Goal: Task Accomplishment & Management: Use online tool/utility

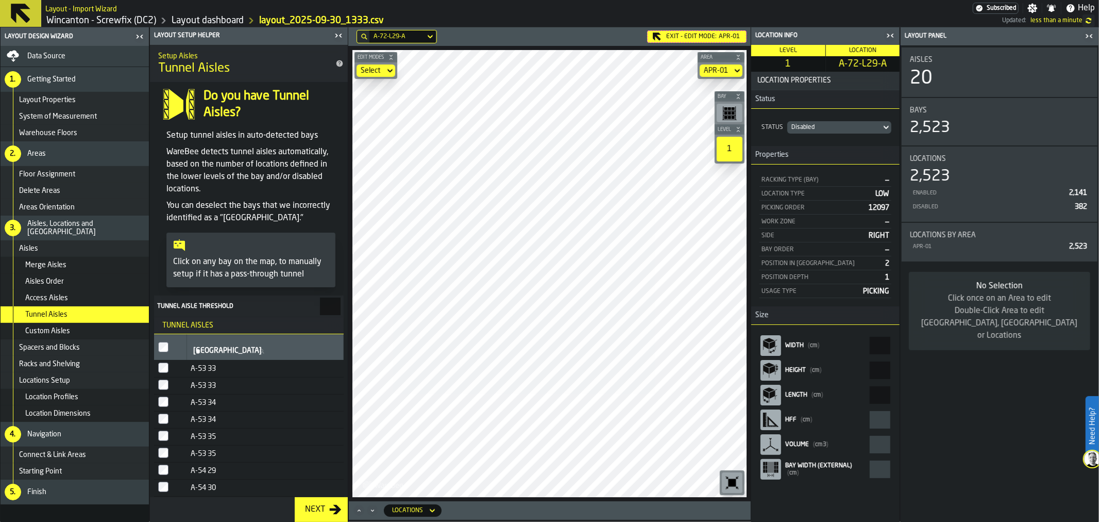
scroll to position [444, 0]
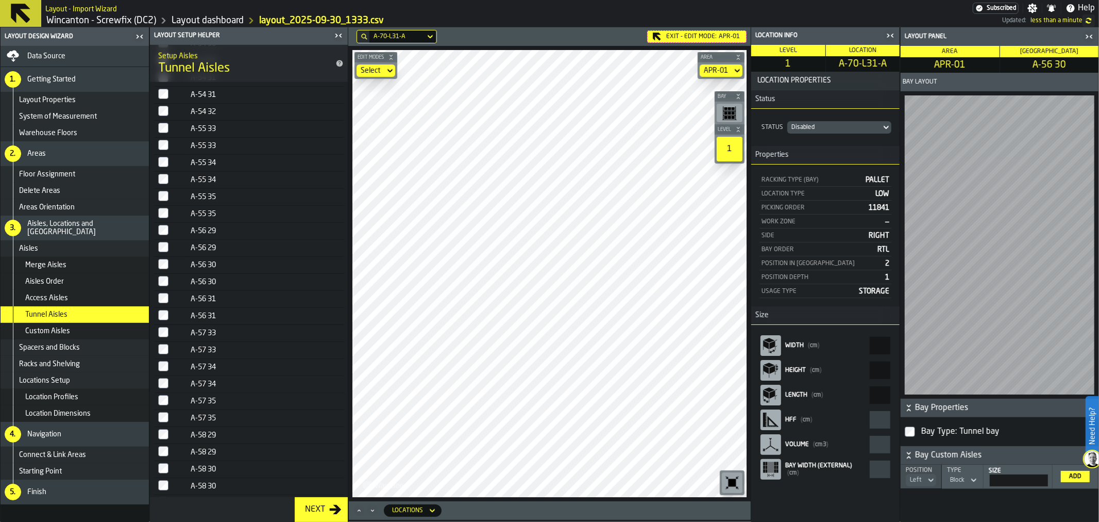
click at [295, 276] on main "Layout Design Wizard Data Source 1. Getting Started Layout Properties System of…" at bounding box center [549, 274] width 1099 height 494
type input "*"
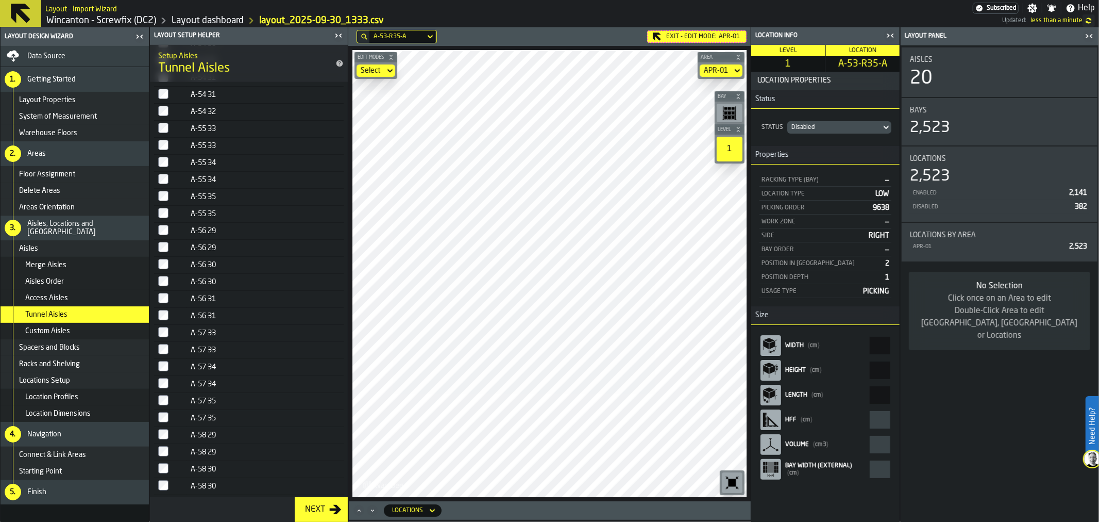
type input "*"
click at [69, 335] on div "Custom Aisles" at bounding box center [75, 331] width 148 height 16
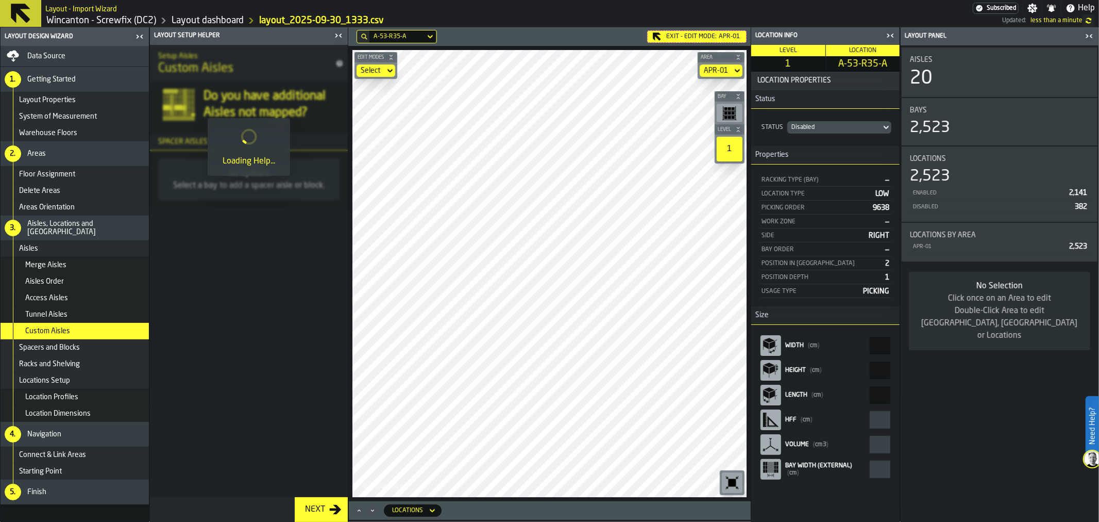
scroll to position [0, 0]
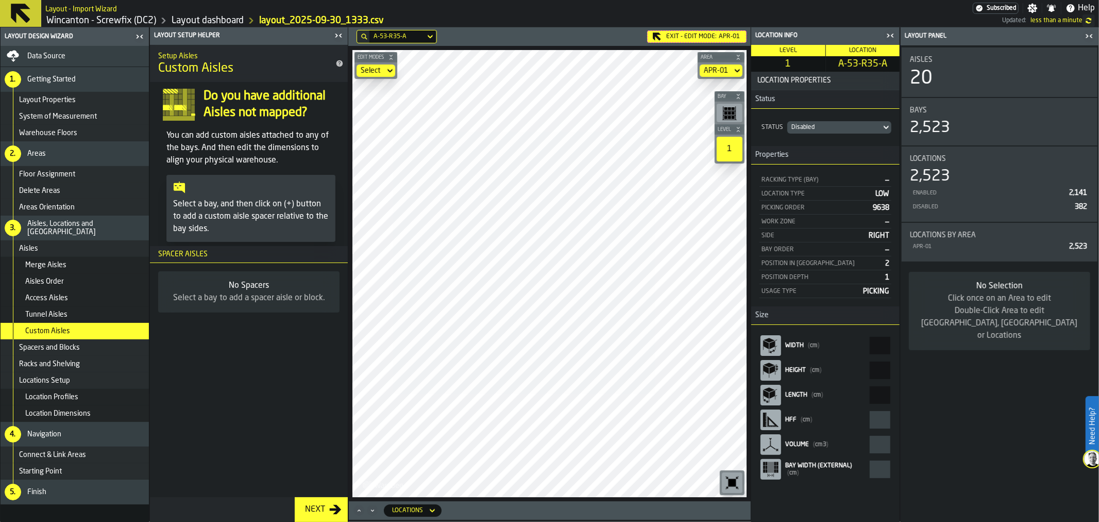
click at [79, 348] on div "Spacers and Blocks" at bounding box center [82, 347] width 126 height 8
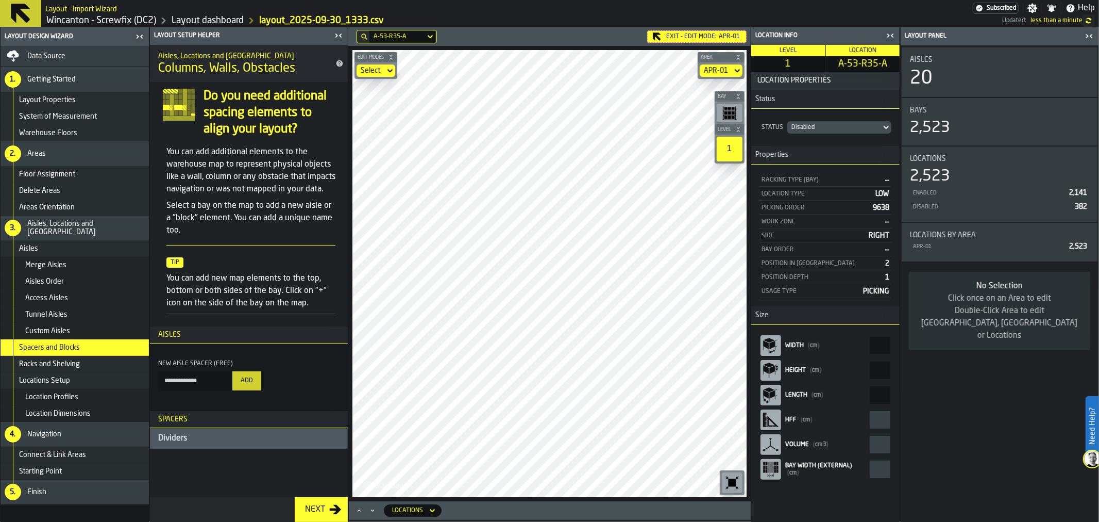
click at [72, 368] on div "Racks and Shelving" at bounding box center [75, 364] width 148 height 16
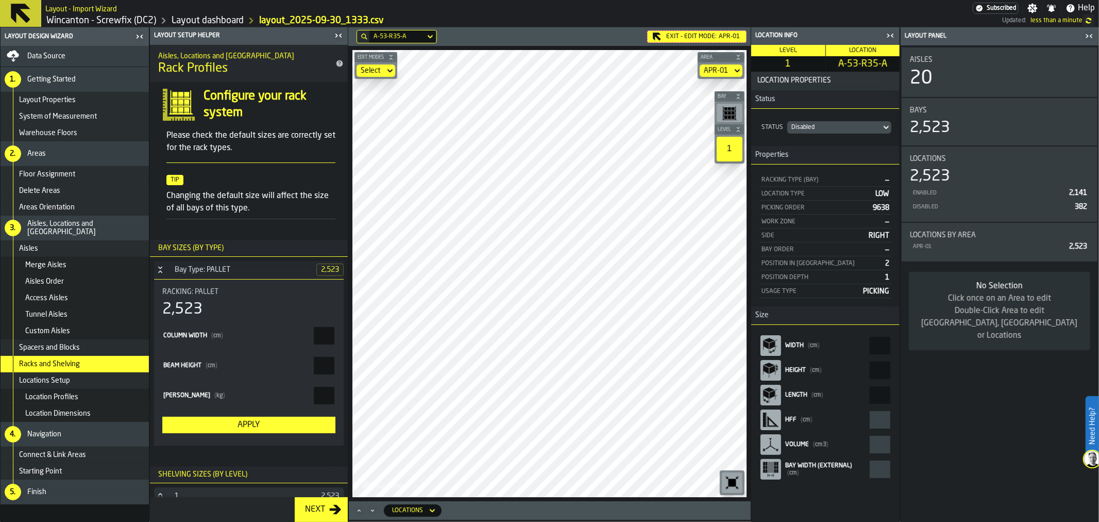
click at [74, 378] on div "Locations Setup" at bounding box center [82, 380] width 126 height 8
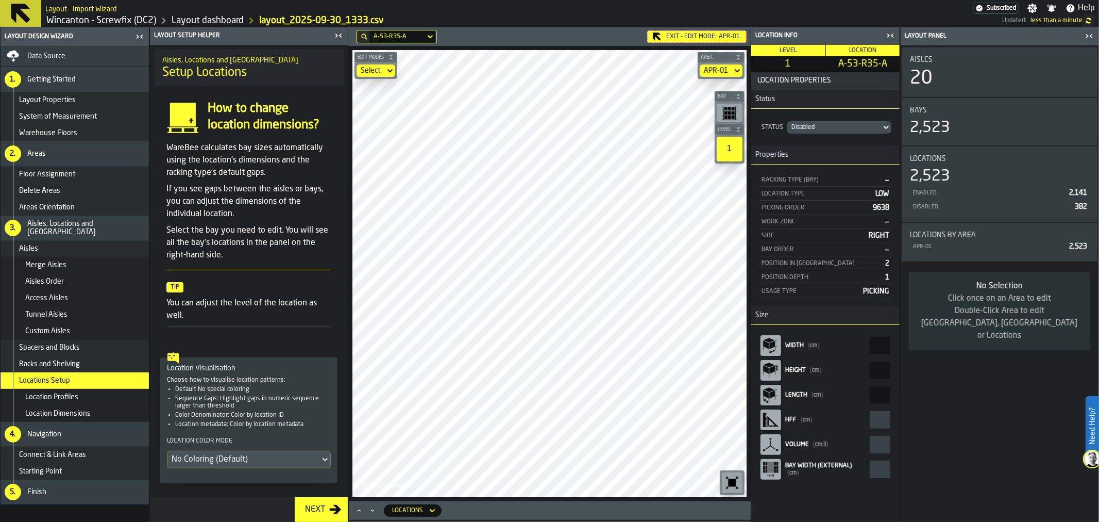
click at [75, 360] on span "Racks and Shelving" at bounding box center [49, 364] width 61 height 8
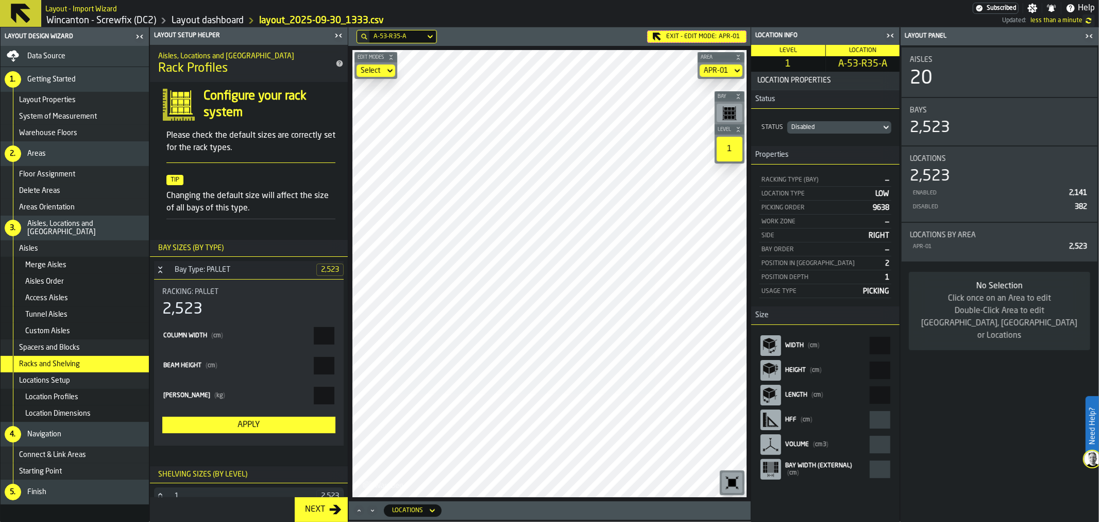
click at [72, 402] on div "Location Profiles" at bounding box center [75, 397] width 148 height 16
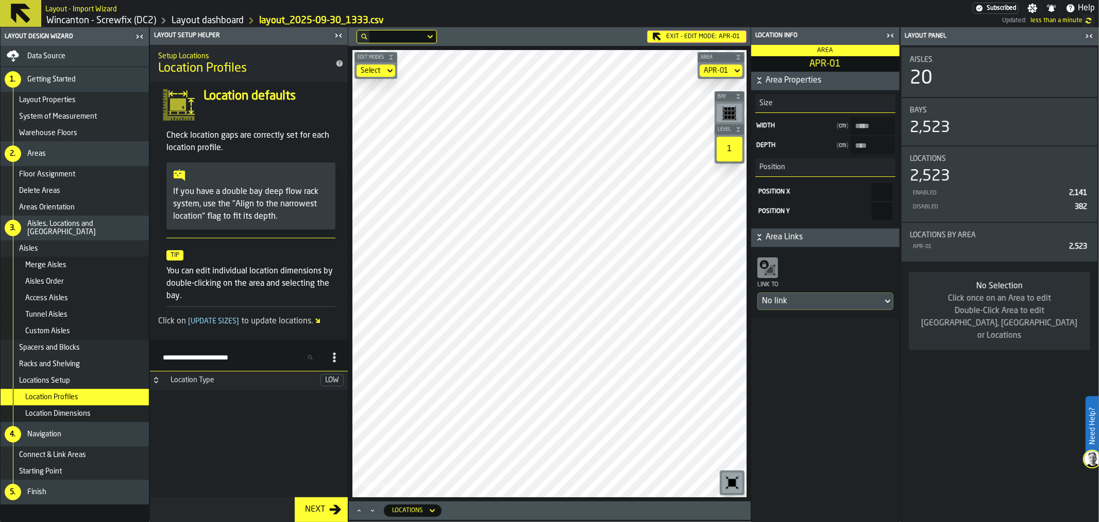
click at [75, 414] on span "Location Dimensions" at bounding box center [57, 413] width 65 height 8
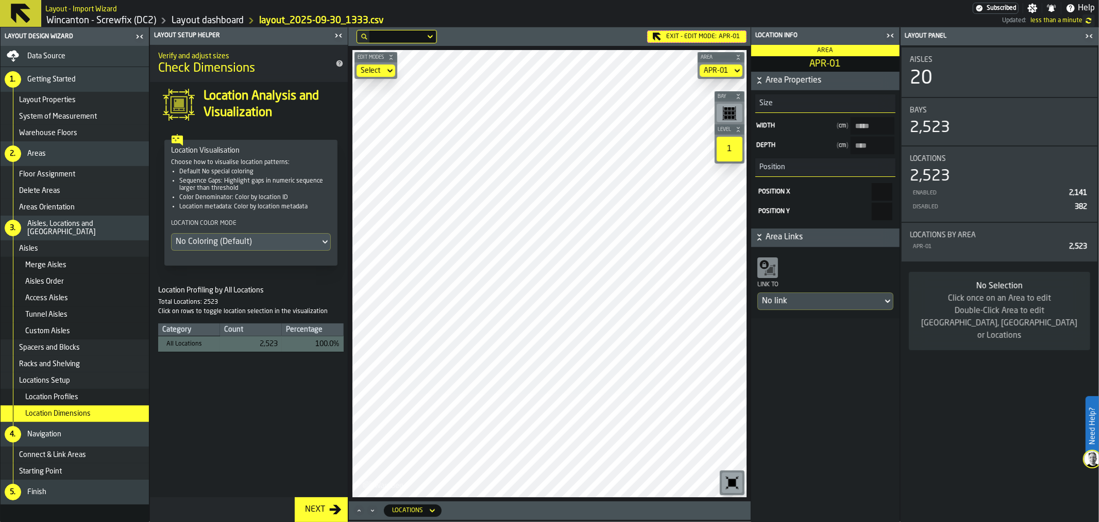
click at [73, 451] on span "Connect & Link Areas" at bounding box center [52, 454] width 67 height 8
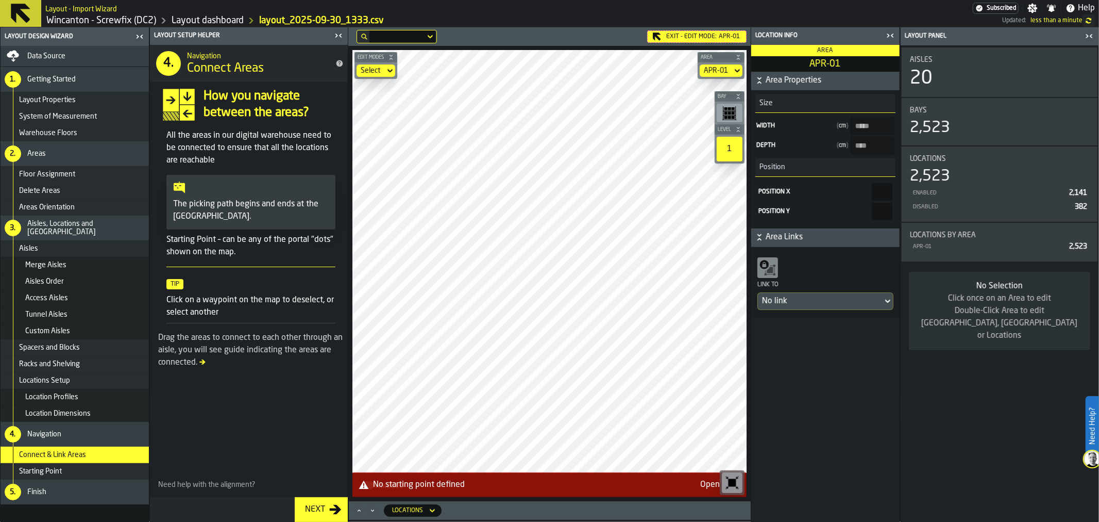
click at [74, 463] on div "Starting Point" at bounding box center [75, 471] width 148 height 16
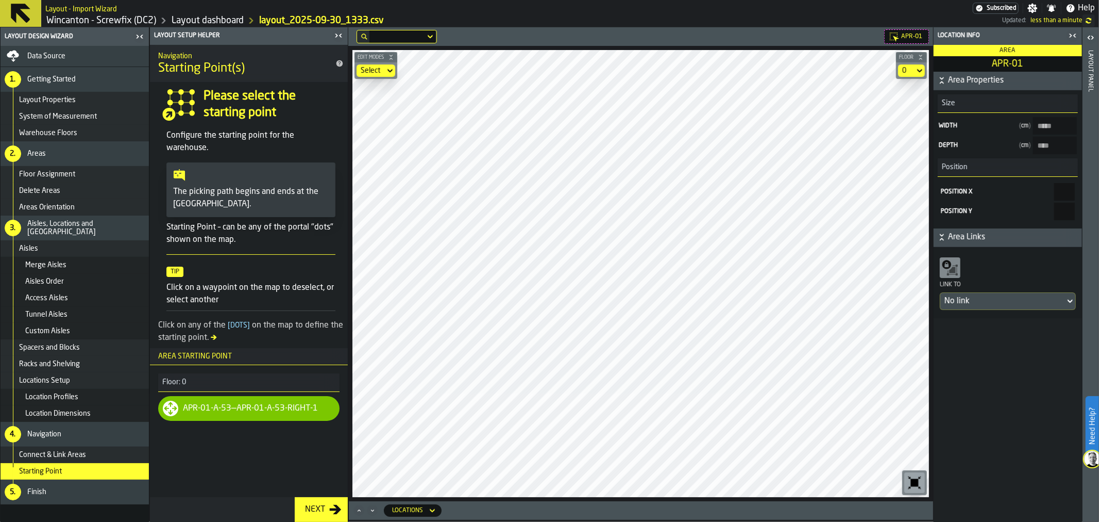
click at [66, 102] on span "Layout Properties" at bounding box center [47, 100] width 57 height 8
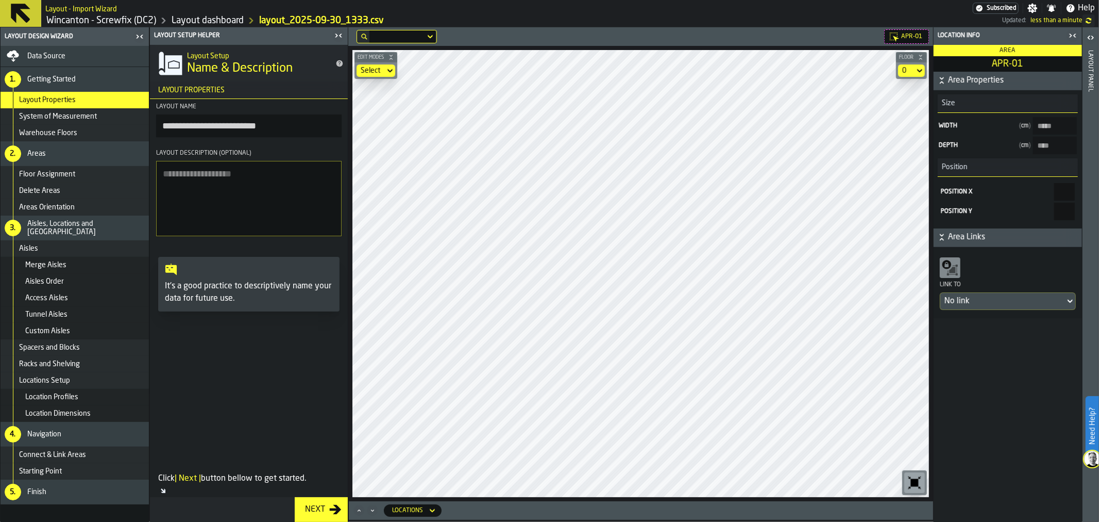
click at [239, 123] on input "**********" at bounding box center [249, 125] width 186 height 23
drag, startPoint x: 287, startPoint y: 124, endPoint x: 119, endPoint y: 130, distance: 167.6
click at [86, 130] on aside "**********" at bounding box center [174, 274] width 348 height 494
type input "**********"
click at [90, 344] on div "Spacers and Blocks" at bounding box center [82, 347] width 126 height 8
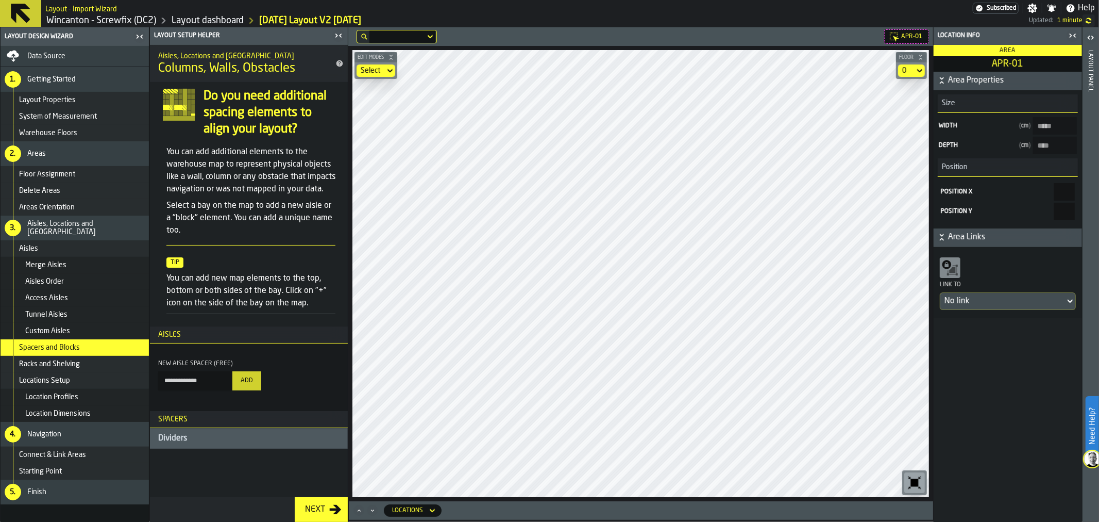
click at [73, 331] on div "Custom Aisles" at bounding box center [85, 331] width 120 height 8
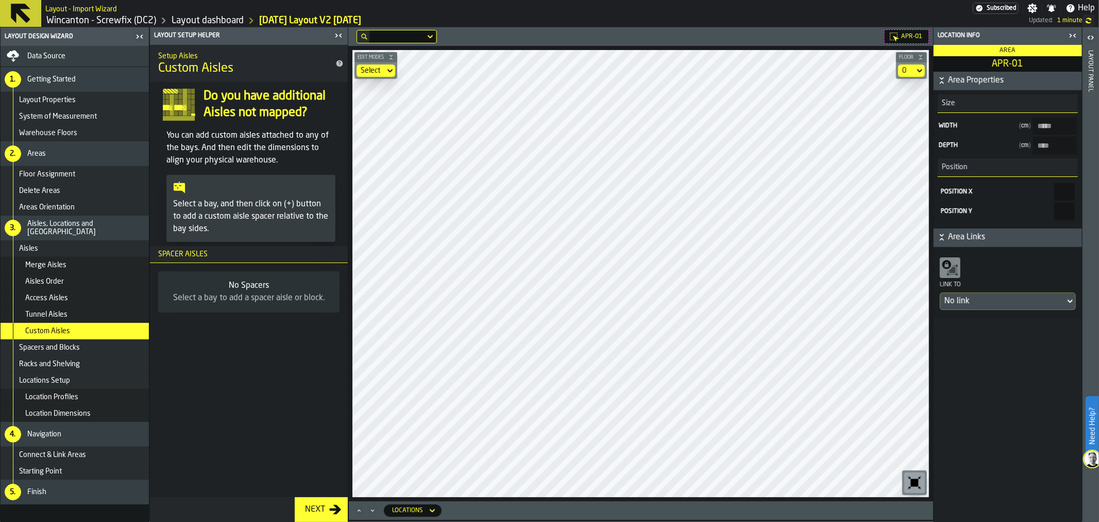
click at [69, 311] on div "Tunnel Aisles" at bounding box center [85, 314] width 120 height 8
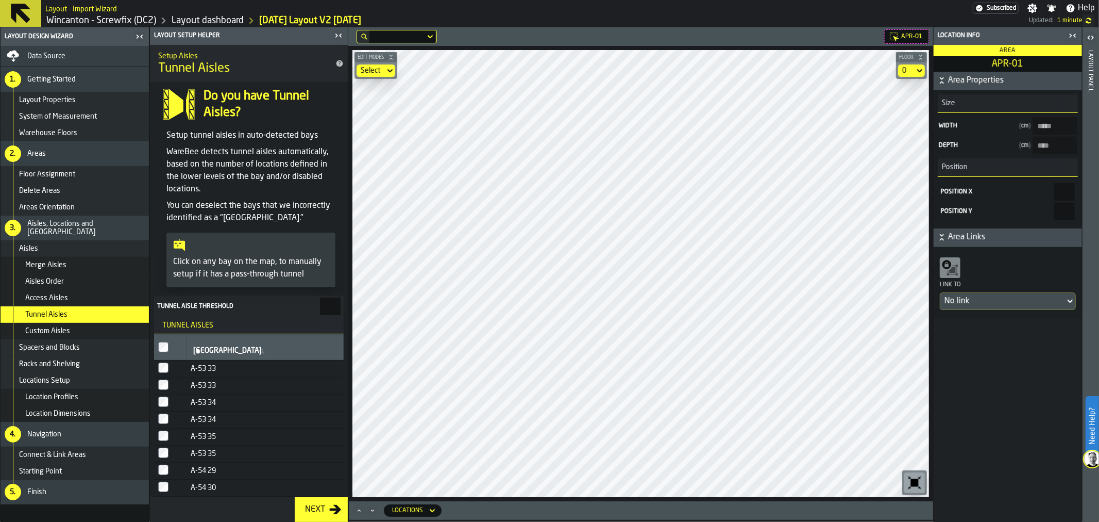
click at [65, 261] on div "Merge Aisles" at bounding box center [85, 265] width 120 height 8
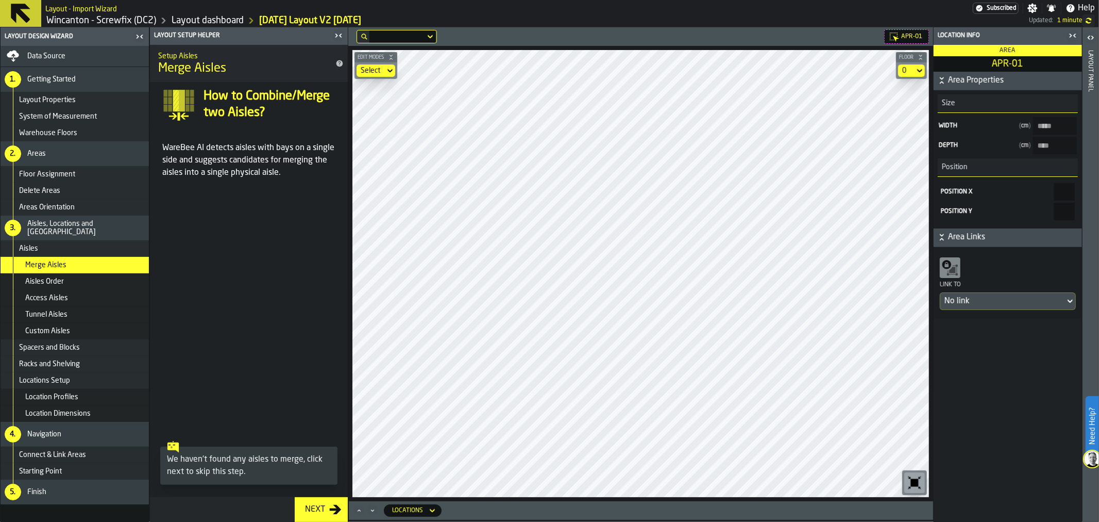
click at [14, 12] on icon at bounding box center [21, 14] width 20 height 20
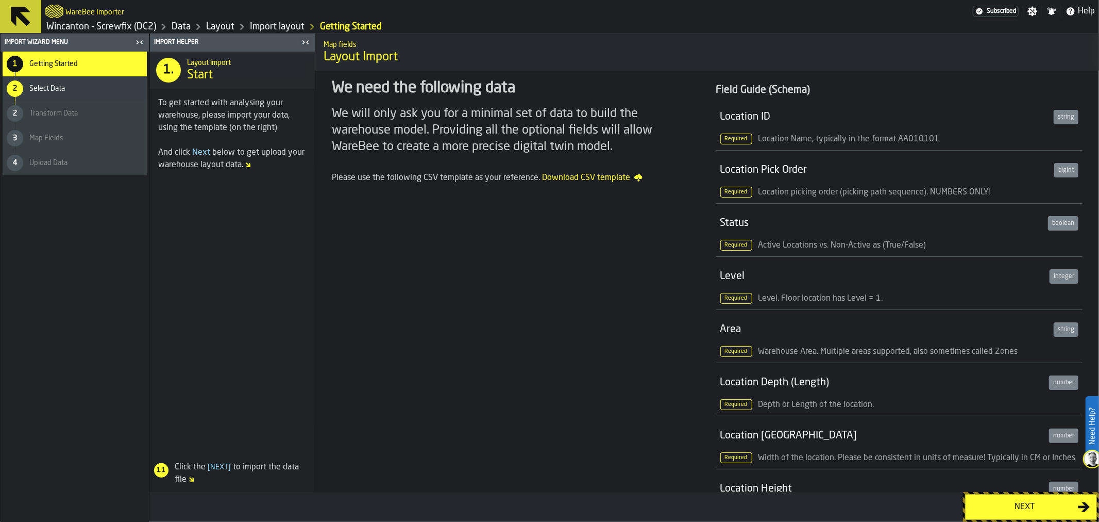
click at [119, 27] on link "Wincanton - Screwfix (DC2)" at bounding box center [101, 26] width 110 height 11
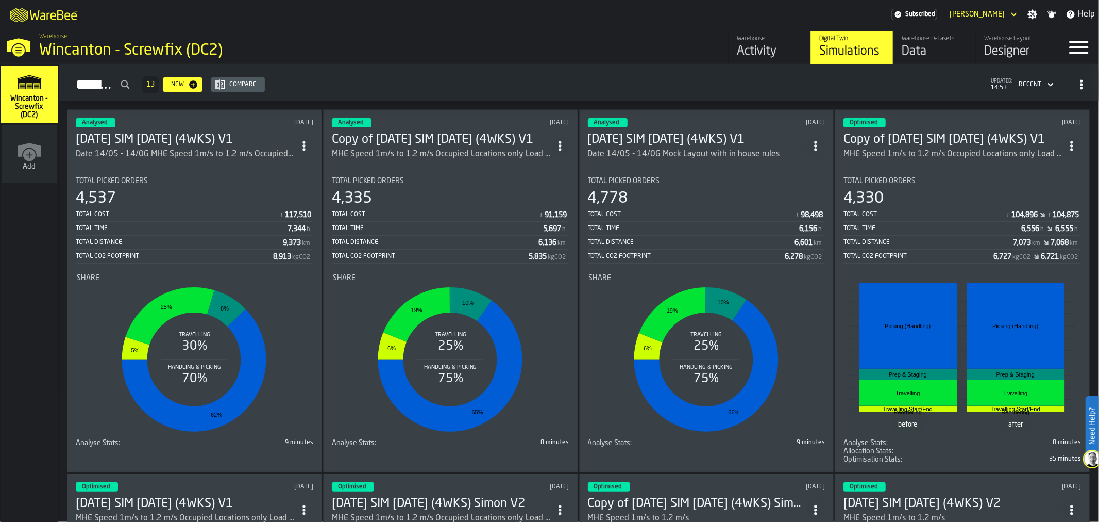
click at [1019, 42] on div "Warehouse Layout" at bounding box center [1016, 38] width 65 height 7
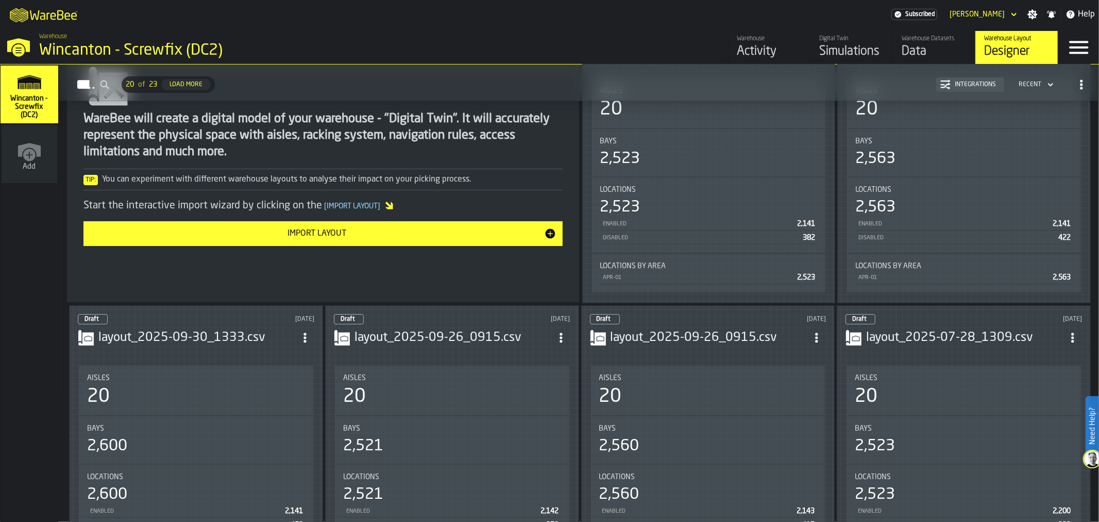
scroll to position [57, 0]
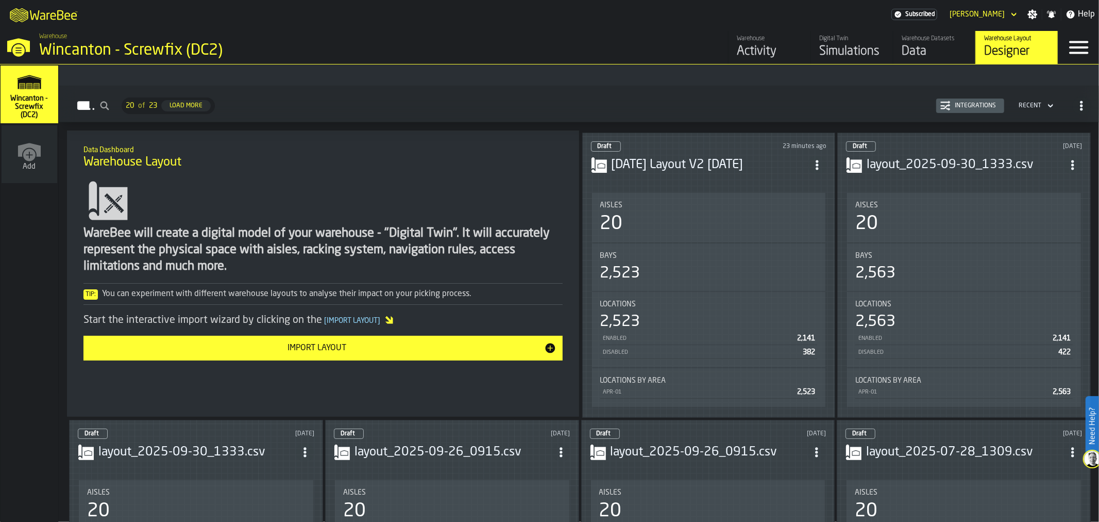
click at [1074, 163] on icon "ItemListCard-DashboardItemContainer" at bounding box center [1073, 165] width 10 height 10
click at [1032, 208] on div "Delete" at bounding box center [1050, 209] width 54 height 12
click at [304, 447] on icon "ItemListCard-DashboardItemContainer" at bounding box center [305, 452] width 10 height 10
click at [274, 501] on div "Delete" at bounding box center [284, 496] width 54 height 12
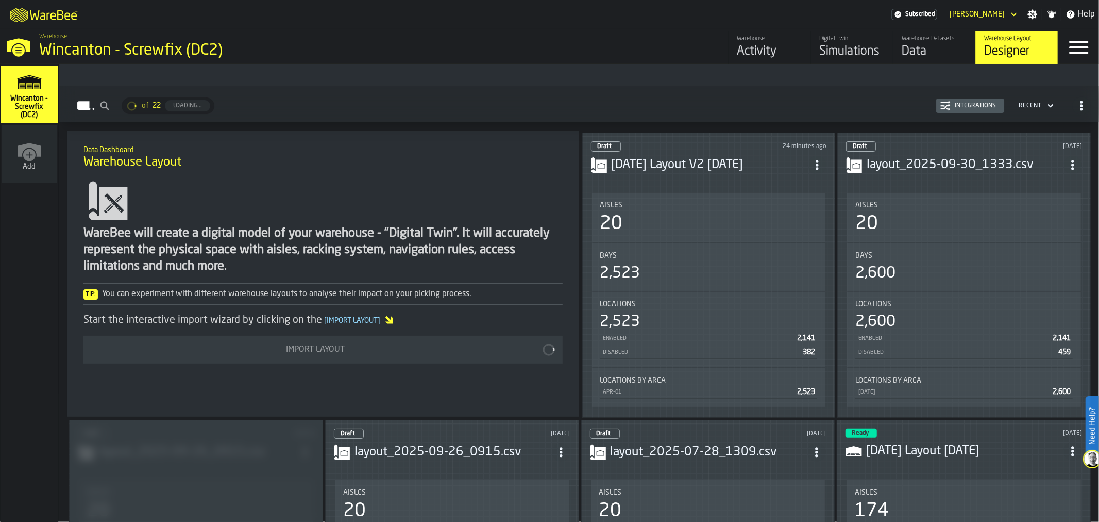
click at [561, 447] on icon "ItemListCard-DashboardItemContainer" at bounding box center [561, 452] width 10 height 10
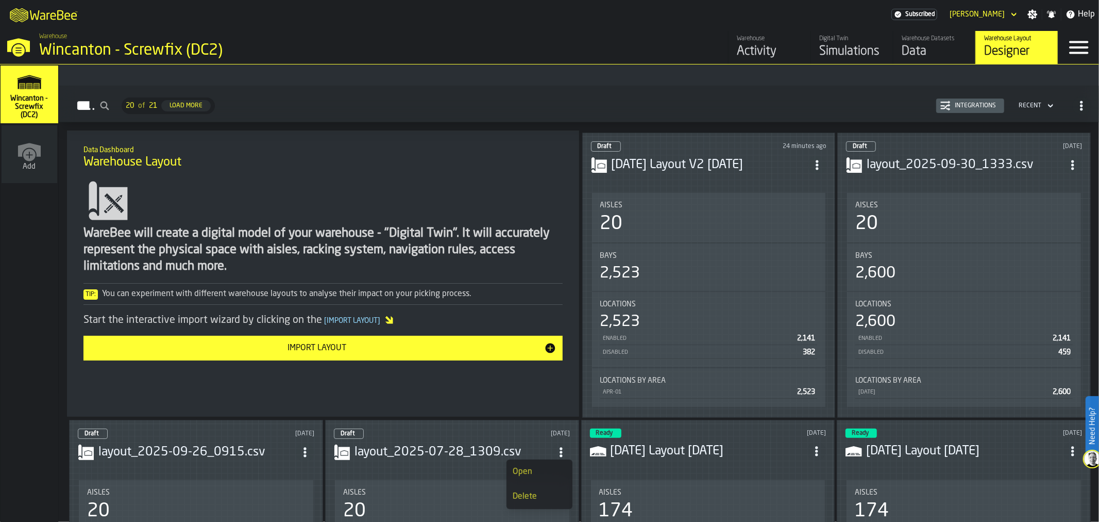
click at [537, 498] on div "Delete" at bounding box center [540, 496] width 54 height 12
click at [304, 450] on icon "ItemListCard-DashboardItemContainer" at bounding box center [305, 452] width 10 height 10
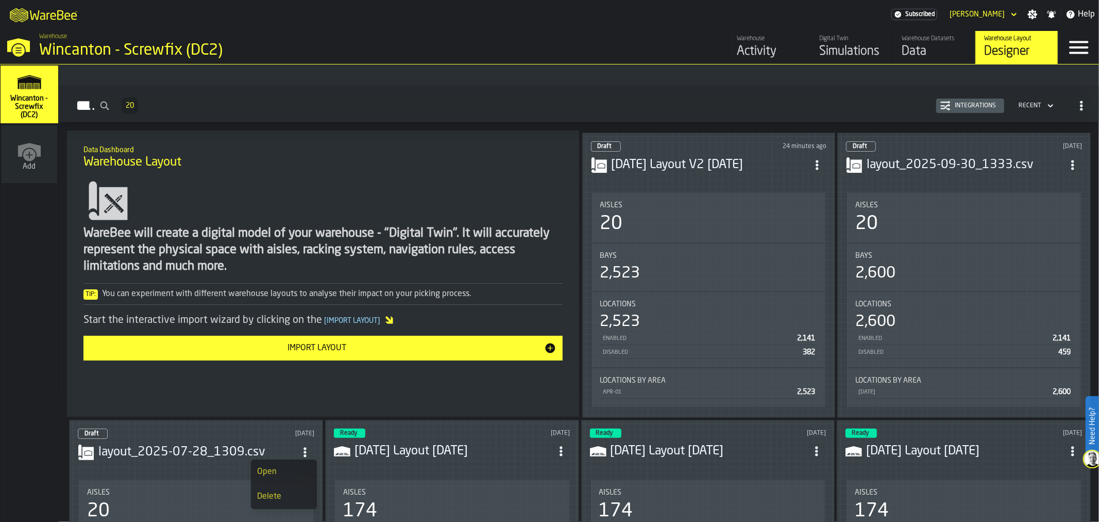
click at [276, 497] on div "Delete" at bounding box center [284, 496] width 54 height 12
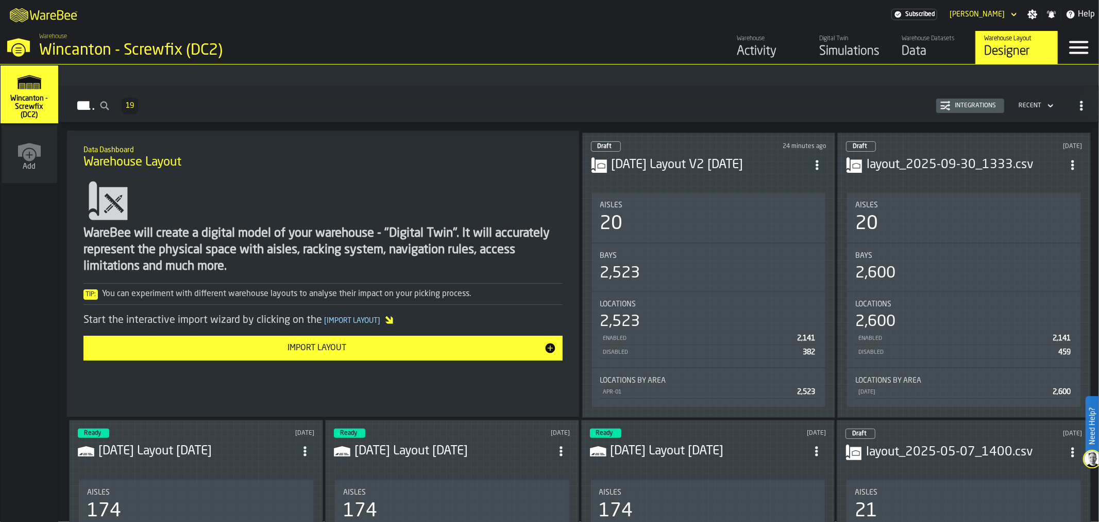
click at [193, 437] on header "Ready [DATE] [DATE] Layout [DATE]" at bounding box center [196, 448] width 237 height 41
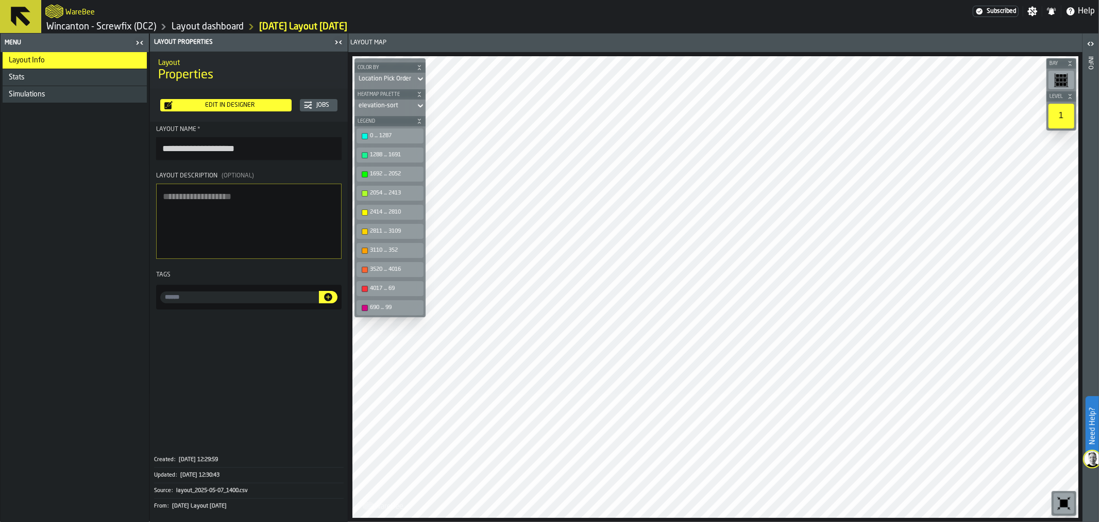
click at [250, 107] on div "Edit in Designer" at bounding box center [230, 105] width 115 height 7
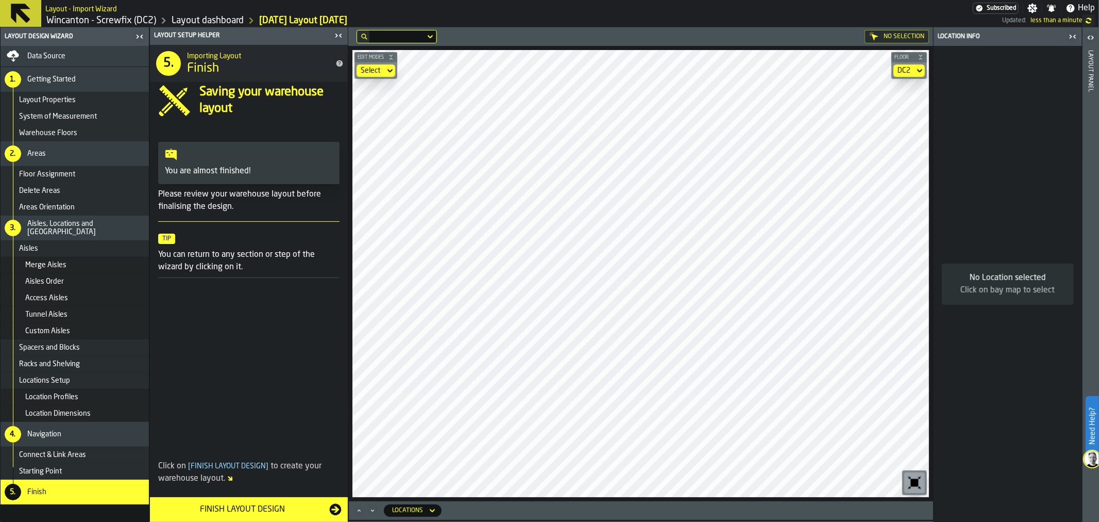
click at [62, 250] on div "Aisles" at bounding box center [82, 248] width 126 height 8
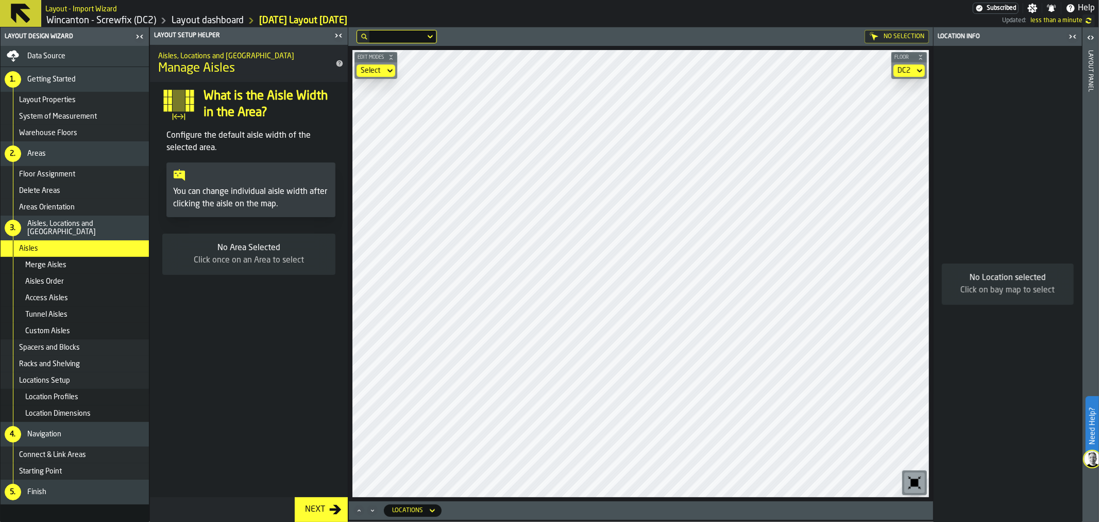
click at [80, 333] on div "Custom Aisles" at bounding box center [85, 331] width 120 height 8
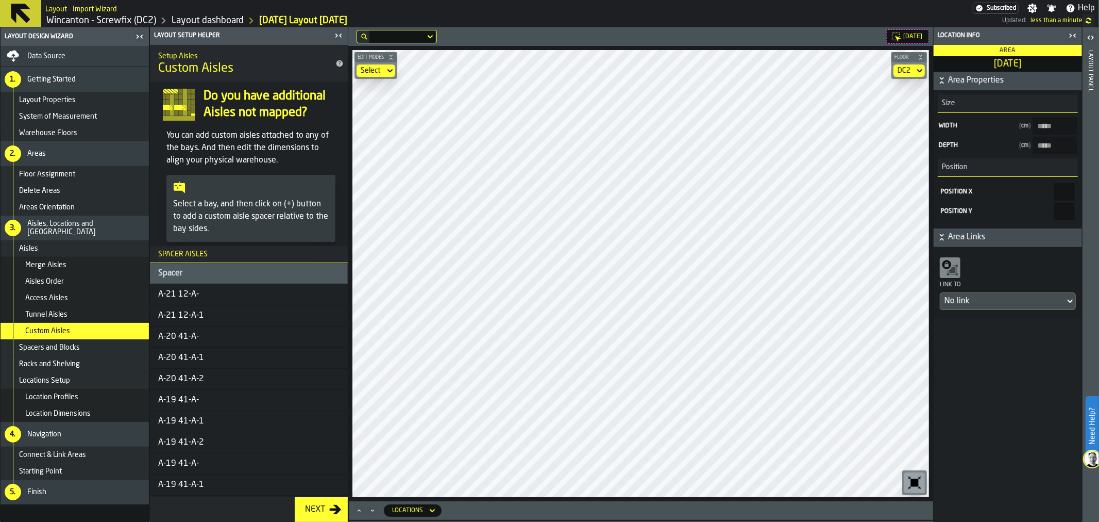
click at [100, 451] on div "Connect & Link Areas" at bounding box center [82, 454] width 126 height 8
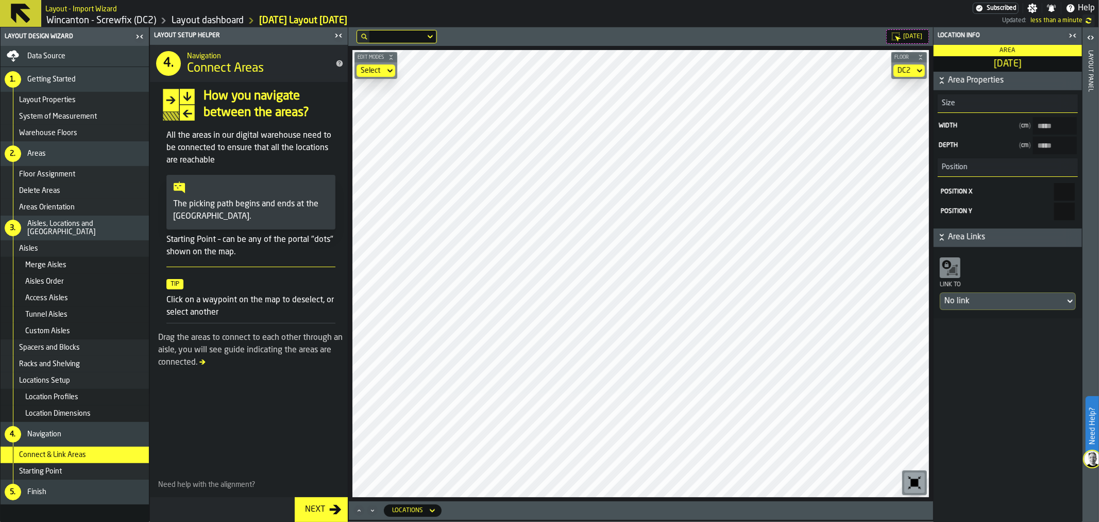
type input "***"
click at [79, 250] on div "Aisles" at bounding box center [82, 248] width 126 height 8
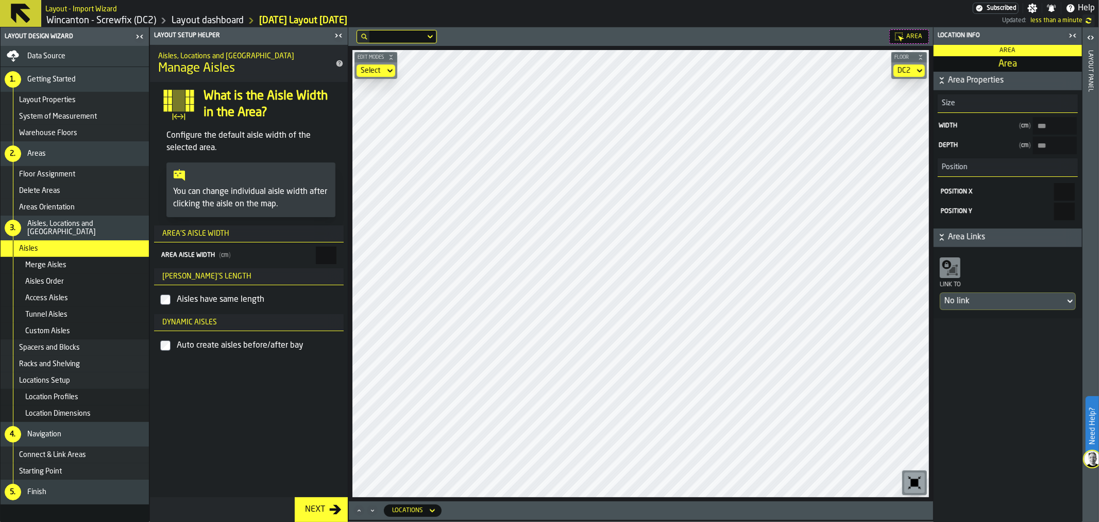
click at [52, 323] on div "Custom Aisles" at bounding box center [75, 331] width 148 height 16
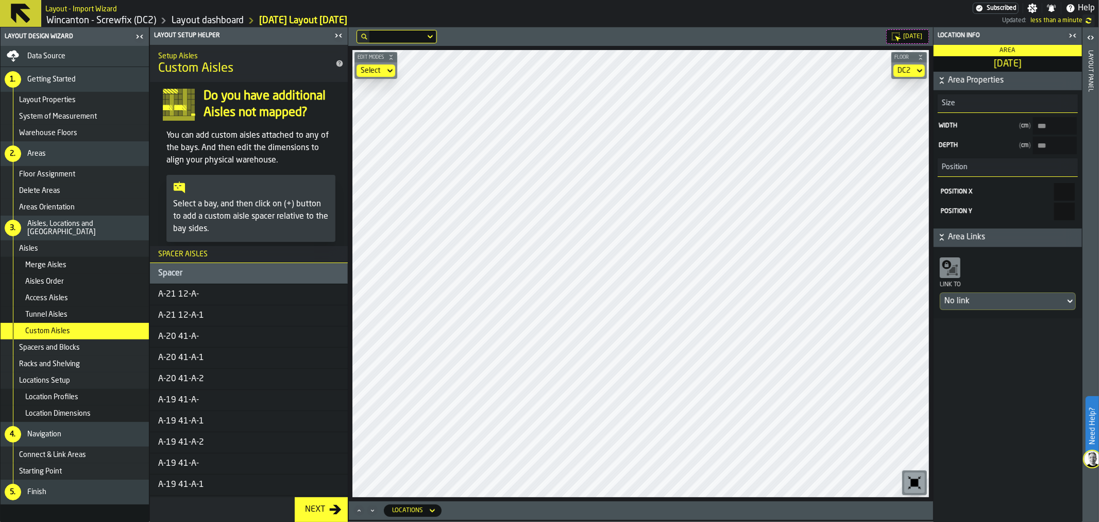
type input "*****"
click at [86, 15] on link "Wincanton - Screwfix (DC2)" at bounding box center [101, 20] width 110 height 11
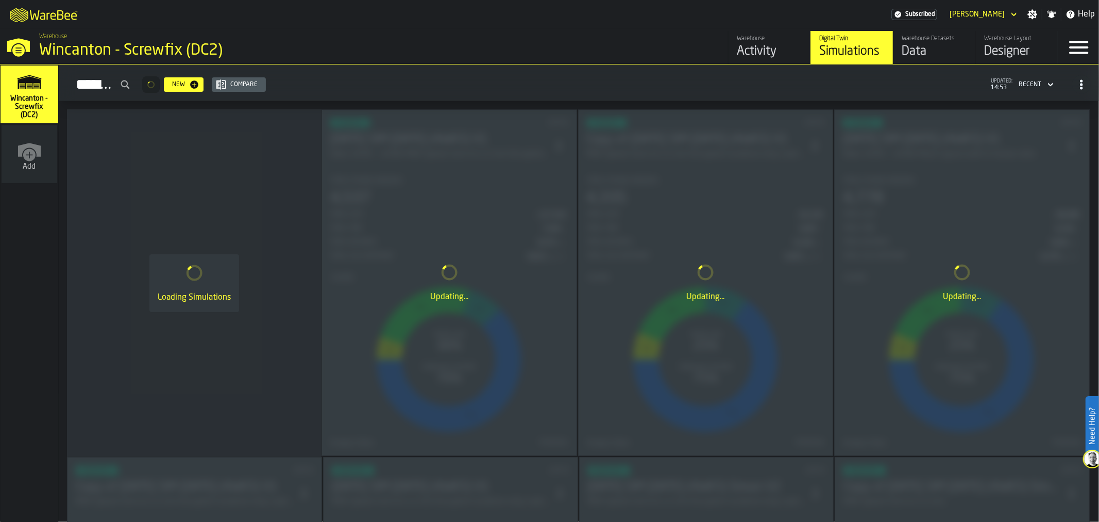
click at [997, 44] on div "Designer" at bounding box center [1016, 51] width 65 height 16
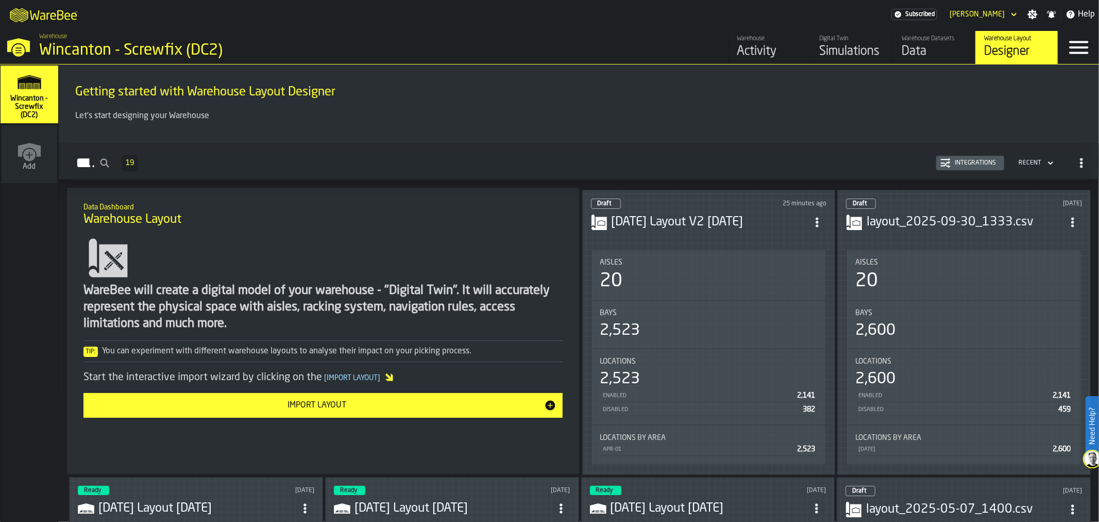
click at [745, 216] on h3 "[DATE] Layout V2 [DATE]" at bounding box center [710, 222] width 197 height 16
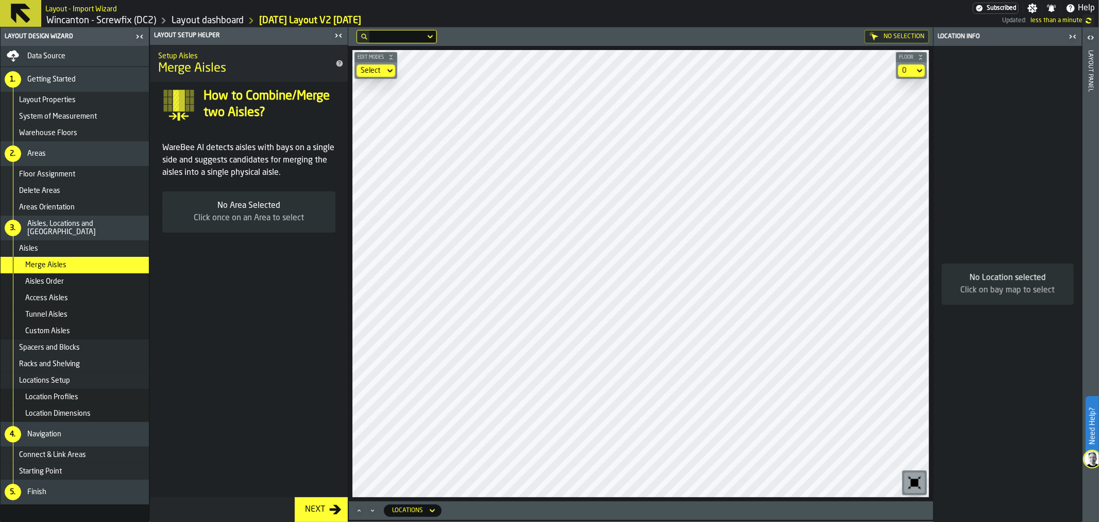
click at [65, 302] on div "Access Aisles" at bounding box center [75, 298] width 148 height 16
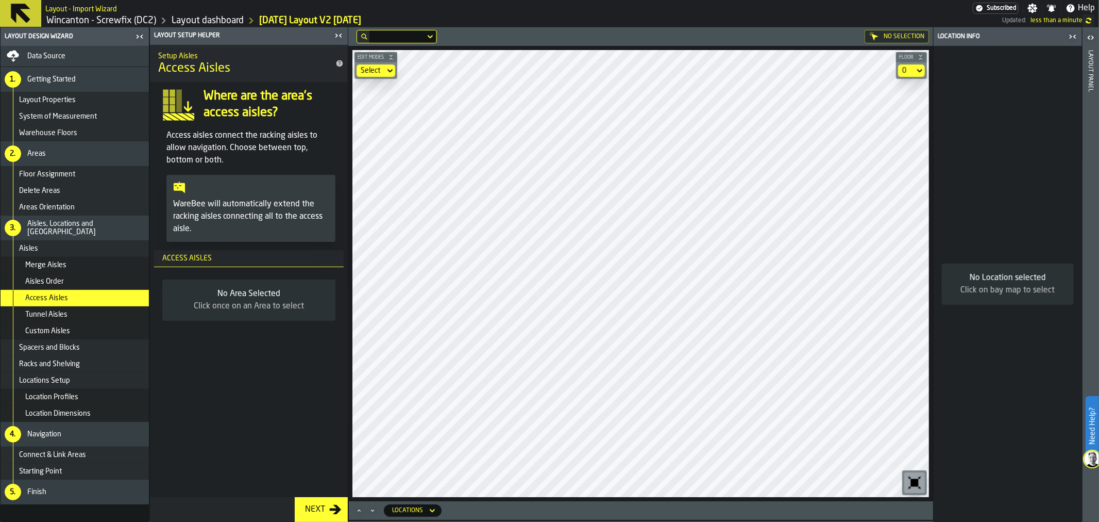
click at [388, 72] on icon at bounding box center [390, 70] width 10 height 12
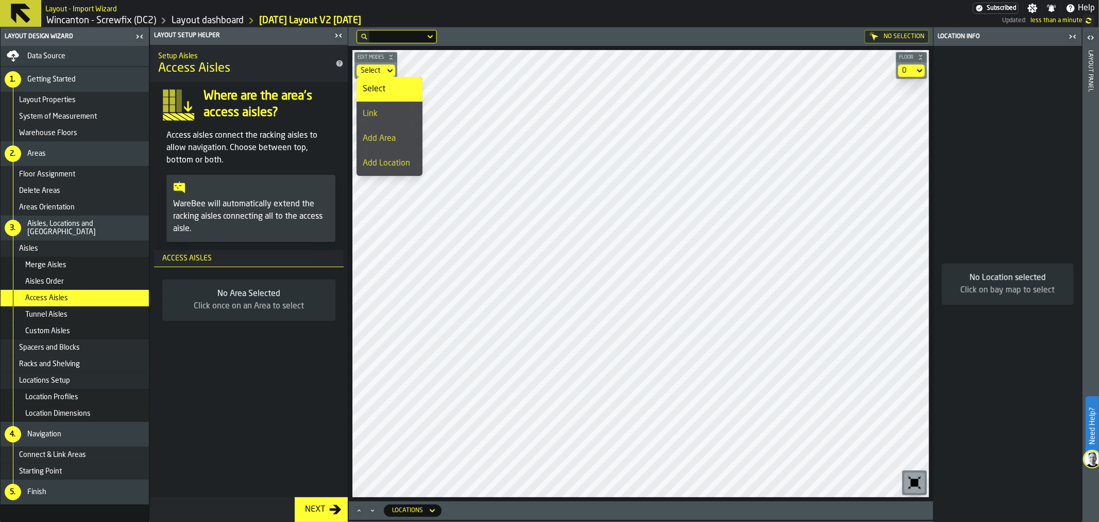
click at [387, 70] on icon at bounding box center [390, 70] width 10 height 12
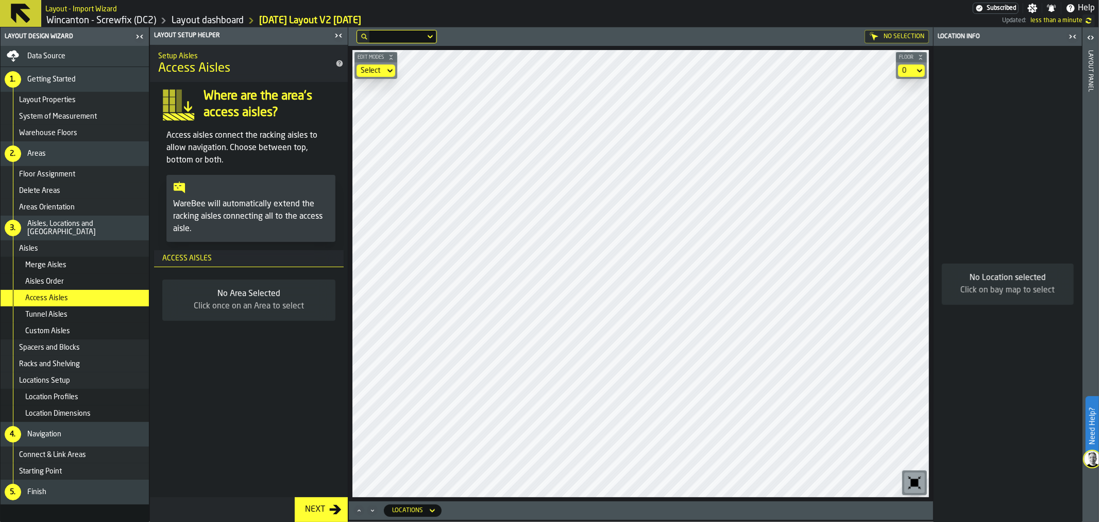
click at [387, 70] on icon at bounding box center [390, 70] width 10 height 12
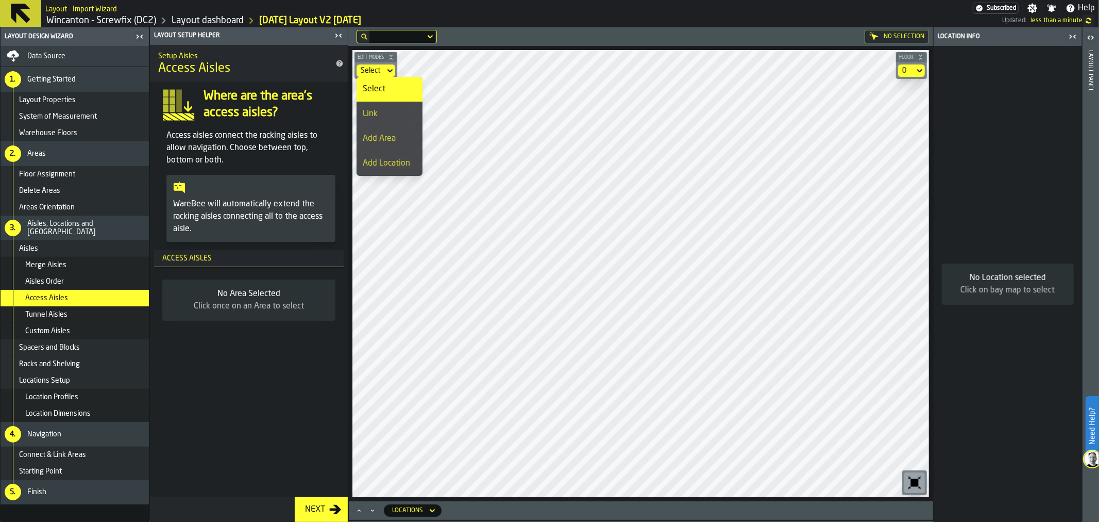
click at [385, 141] on div "Add Area" at bounding box center [390, 138] width 54 height 12
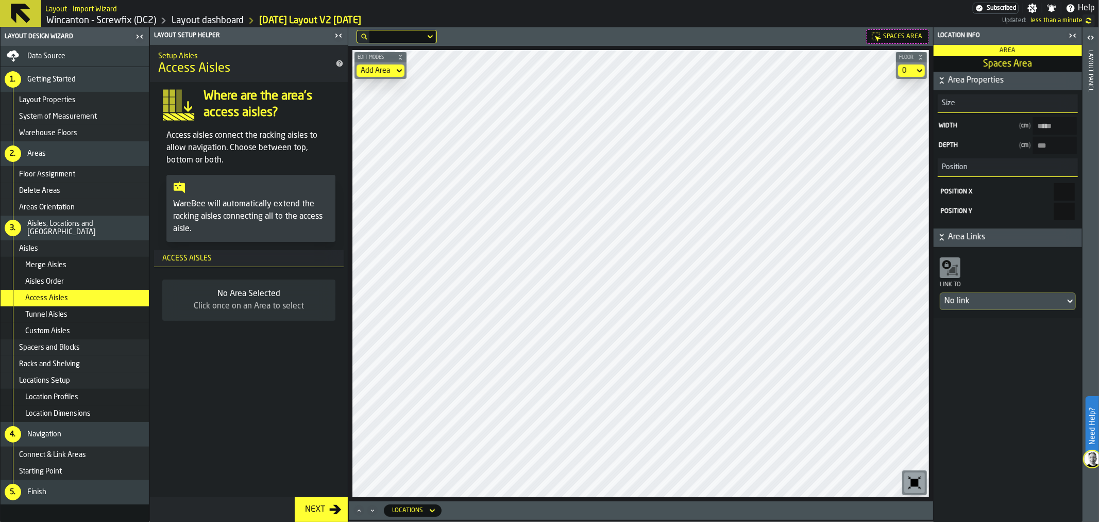
click at [284, 295] on div "No Area Selected" at bounding box center [249, 294] width 157 height 12
click at [392, 73] on div "Add Area" at bounding box center [376, 70] width 38 height 12
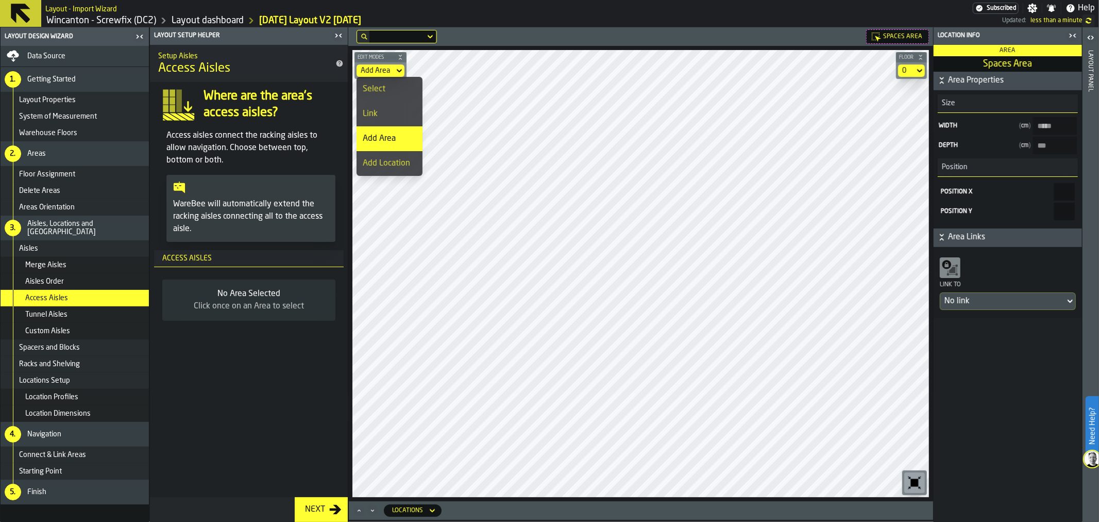
click at [383, 95] on div "Select" at bounding box center [390, 89] width 54 height 12
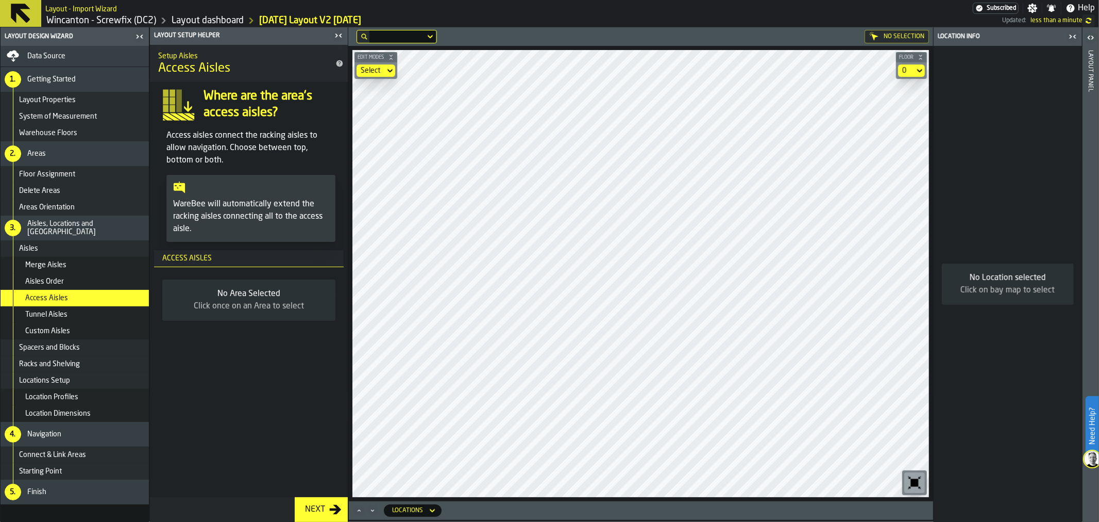
click at [224, 297] on div "No Area Selected" at bounding box center [249, 294] width 157 height 12
click at [321, 509] on div "Next" at bounding box center [315, 509] width 28 height 12
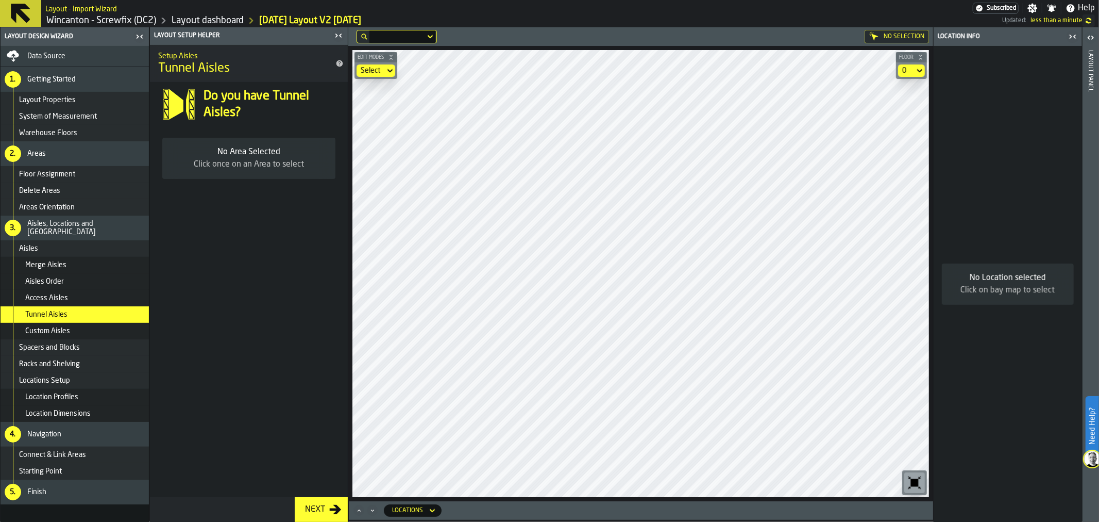
click at [45, 244] on div "Aisles" at bounding box center [82, 248] width 126 height 8
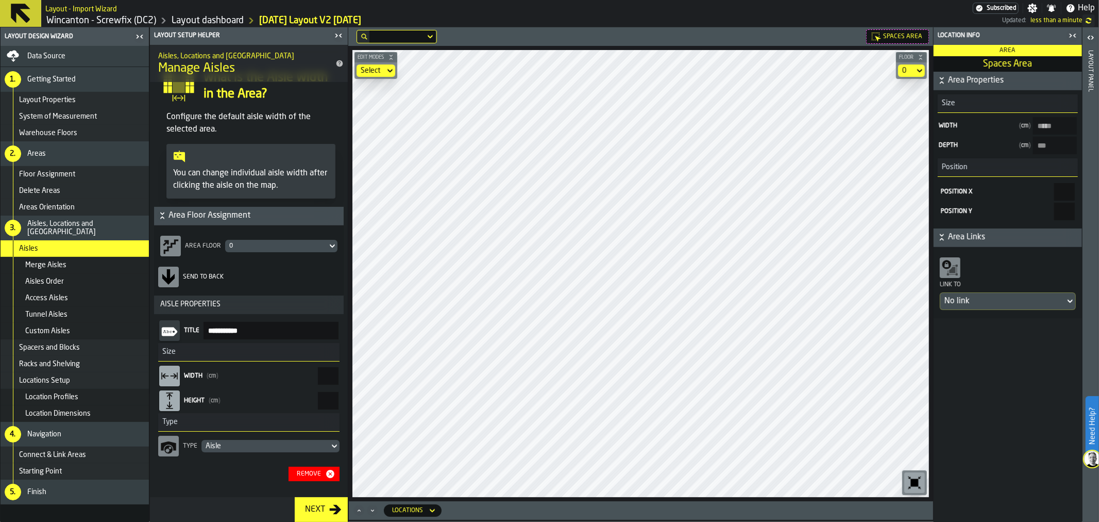
scroll to position [35, 0]
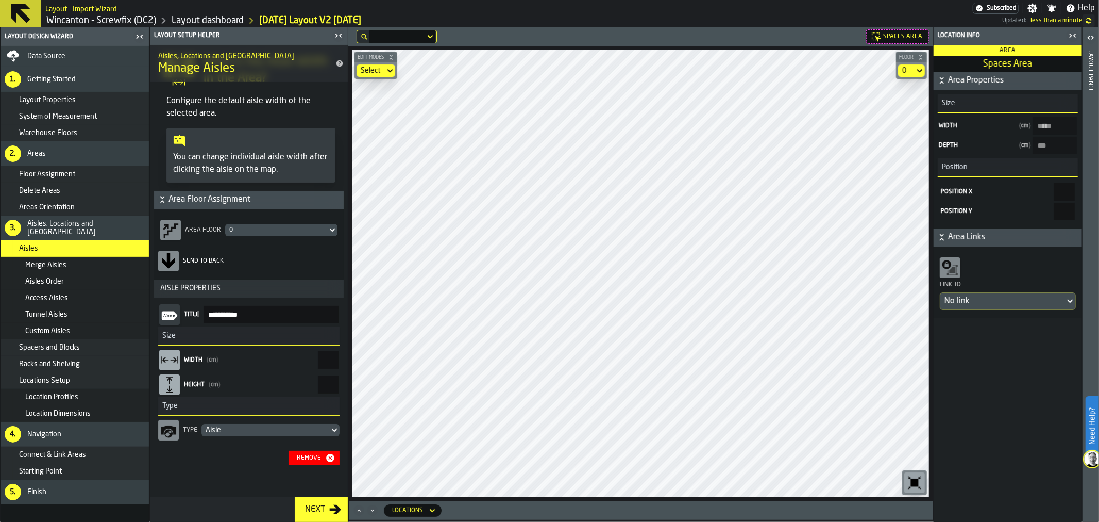
click at [260, 430] on div "Aisle" at bounding box center [266, 430] width 120 height 8
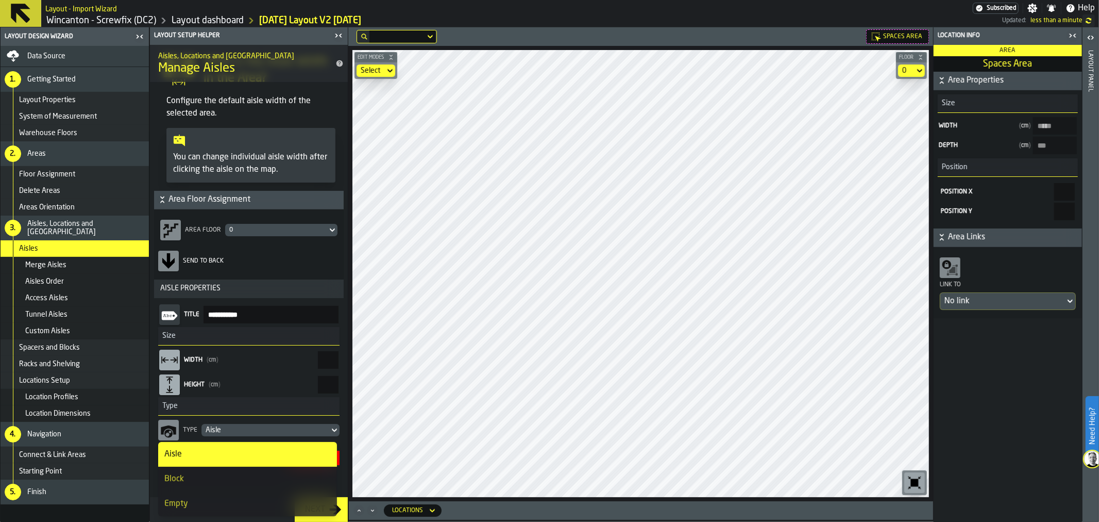
click at [248, 431] on div "Aisle" at bounding box center [266, 430] width 120 height 8
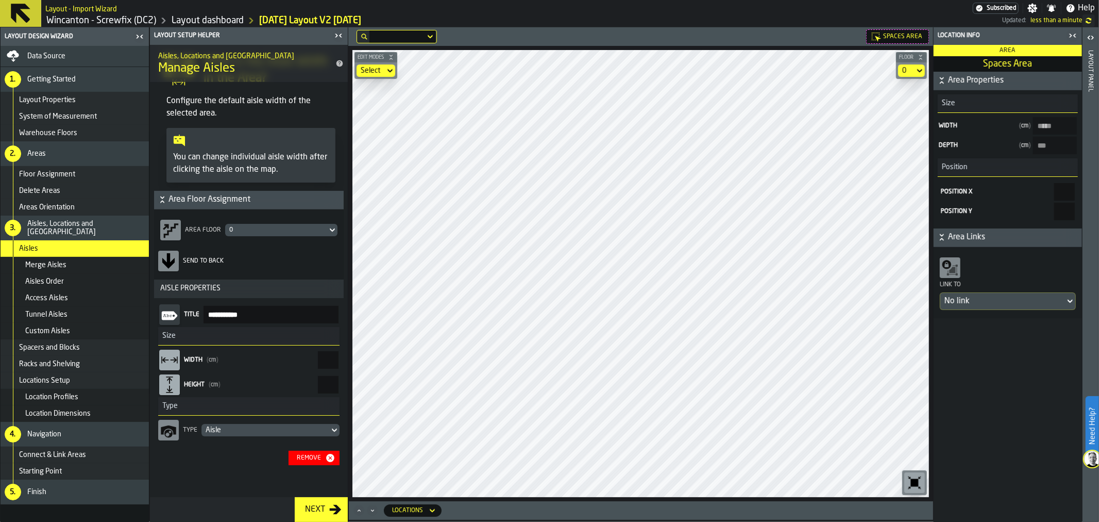
click at [82, 269] on div "Merge Aisles" at bounding box center [75, 265] width 148 height 16
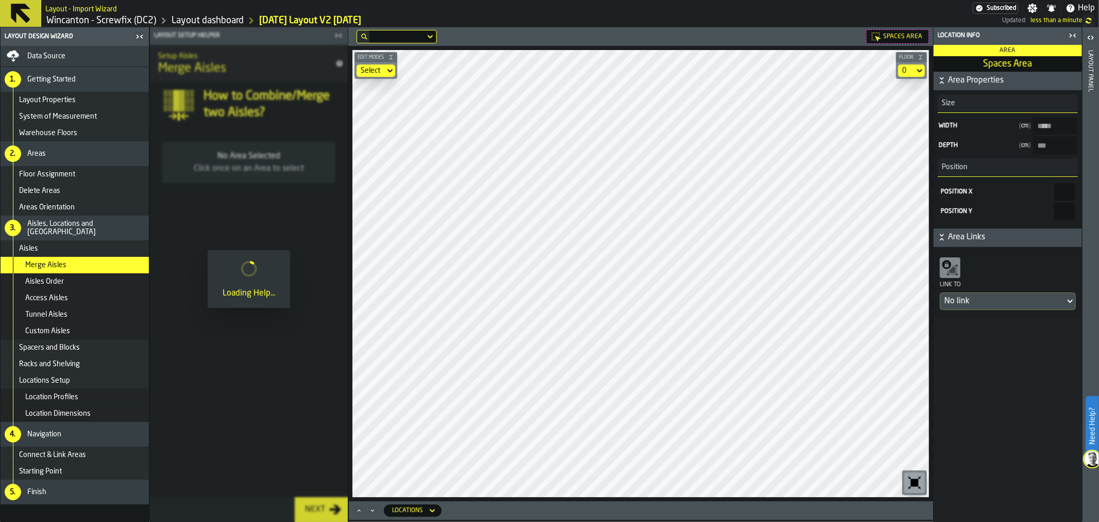
scroll to position [0, 0]
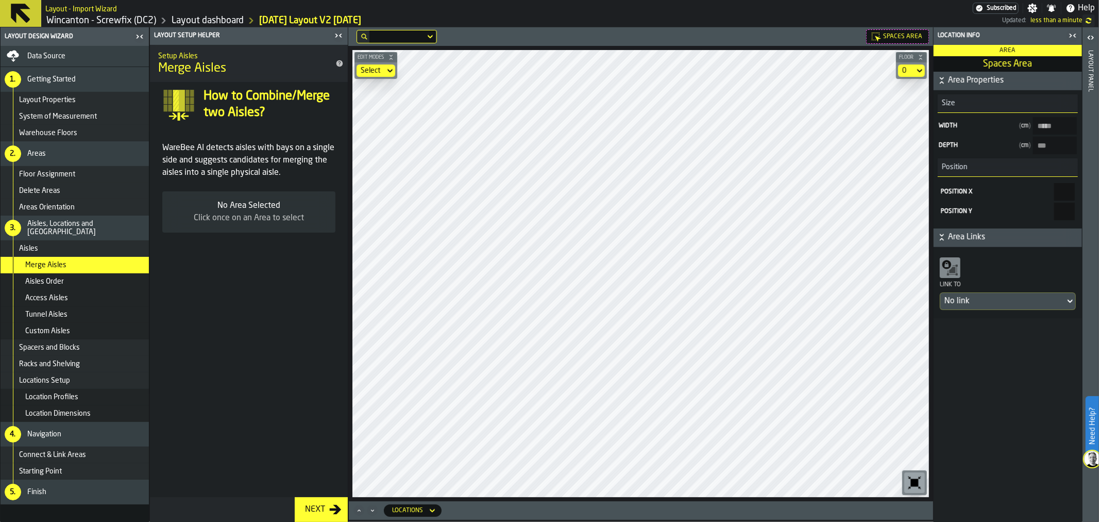
click at [85, 281] on div "Aisles Order" at bounding box center [85, 281] width 120 height 8
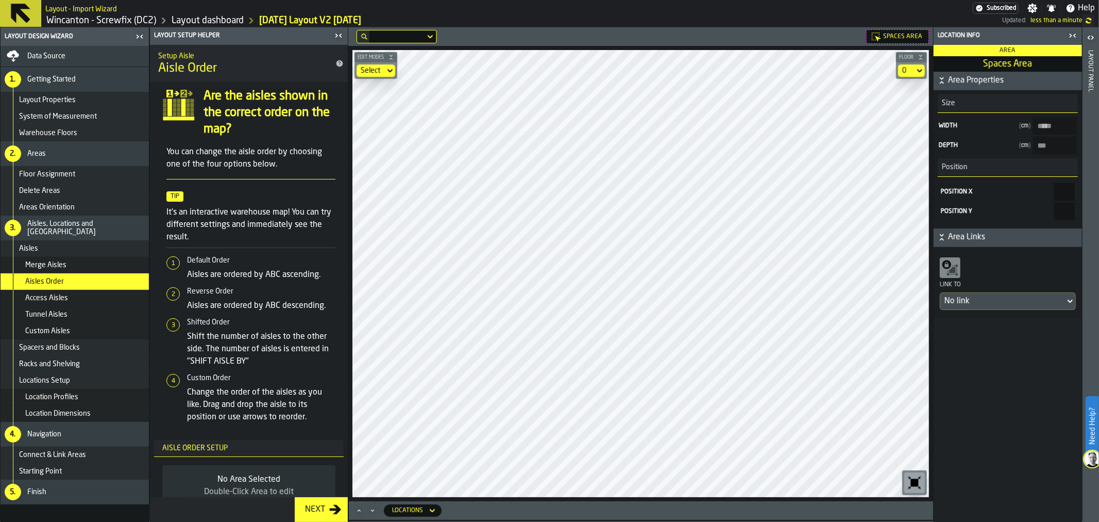
click at [84, 303] on div "Access Aisles" at bounding box center [75, 298] width 148 height 16
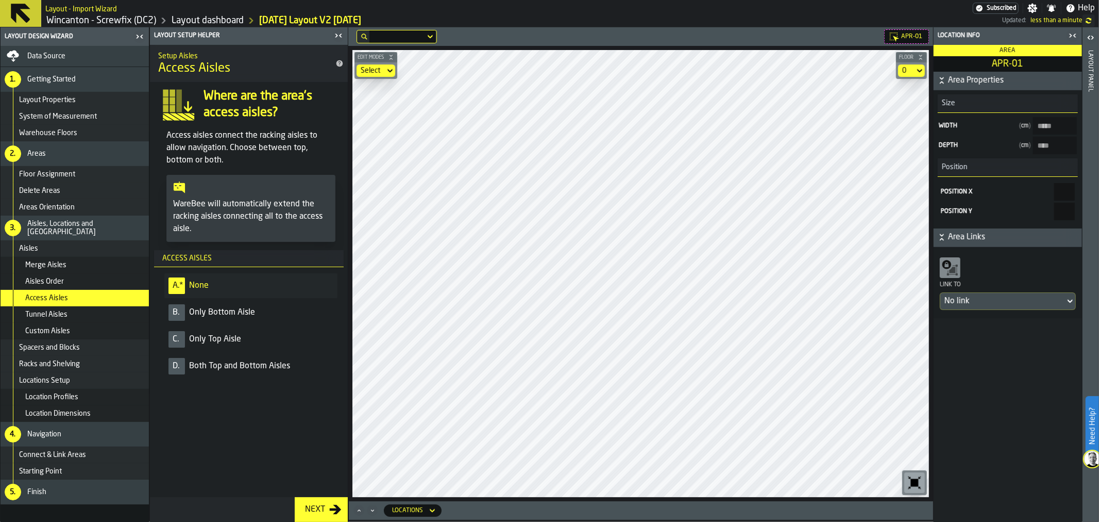
click at [181, 366] on span "D." at bounding box center [177, 366] width 16 height 16
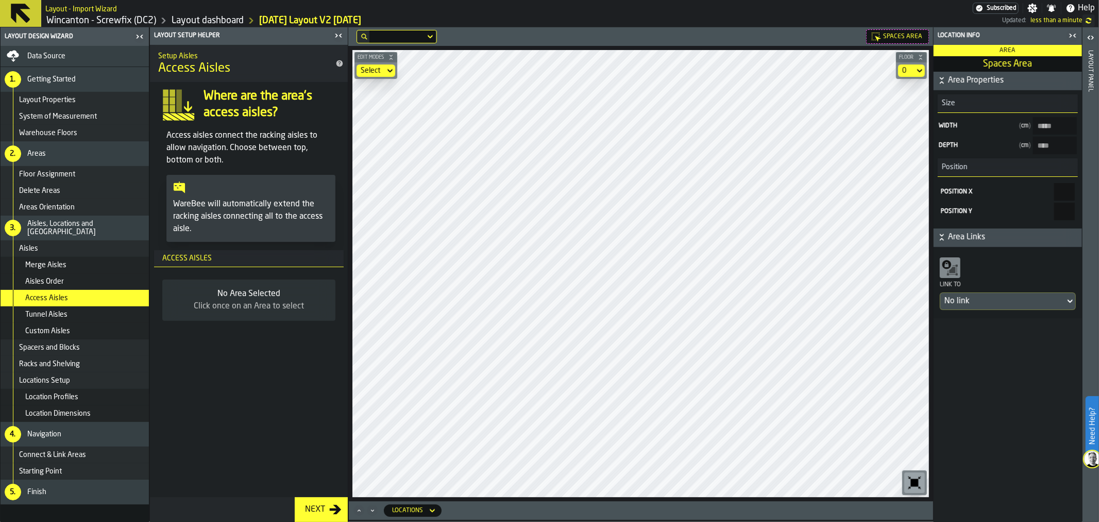
type Area-size-d "***"
type input "****"
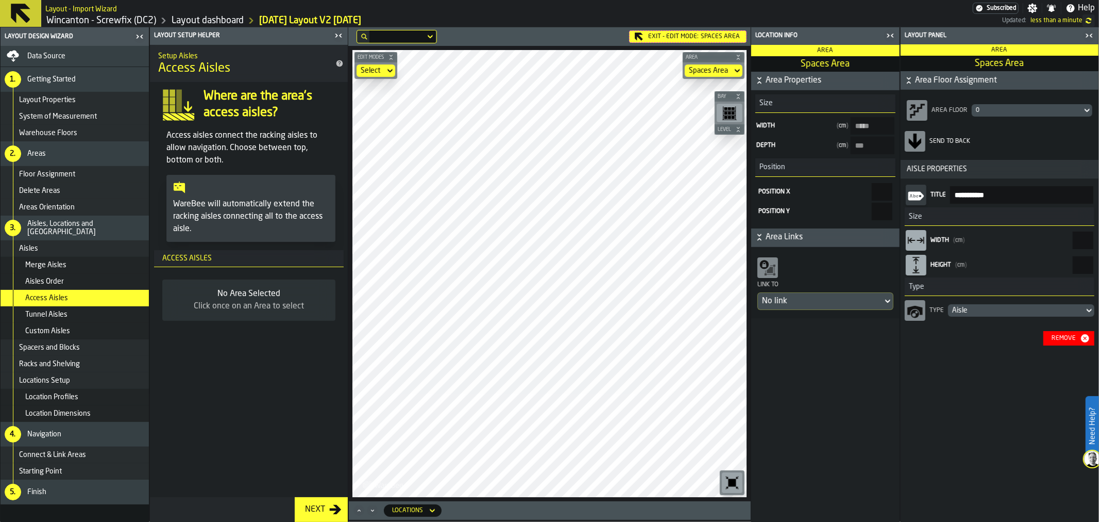
click at [1084, 336] on icon "button-Remove" at bounding box center [1085, 338] width 8 height 8
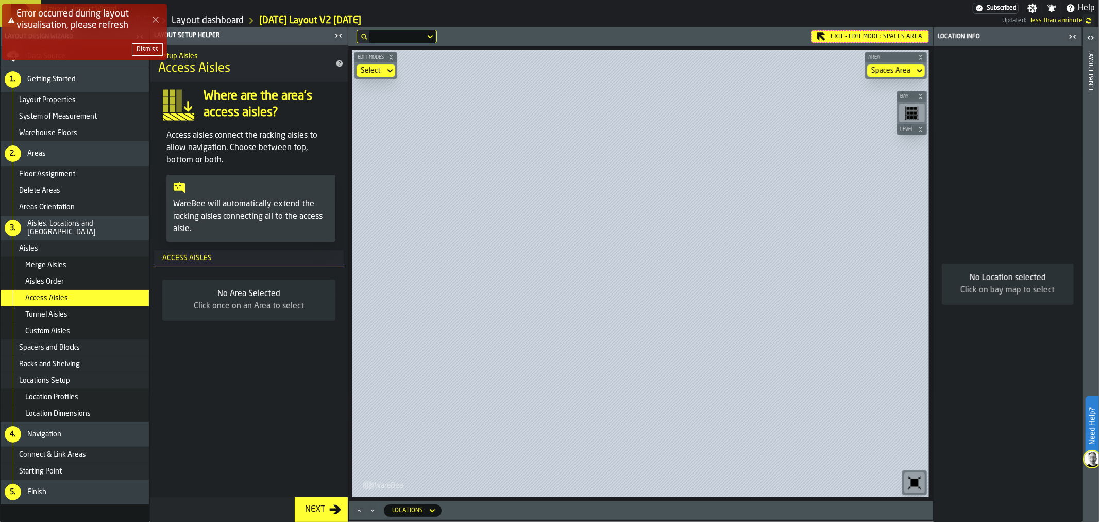
click at [857, 37] on div "Error occurred during layout visualisation, please refresh Dismiss" at bounding box center [551, 36] width 1099 height 68
click at [142, 46] on div "Dismiss" at bounding box center [148, 49] width 22 height 7
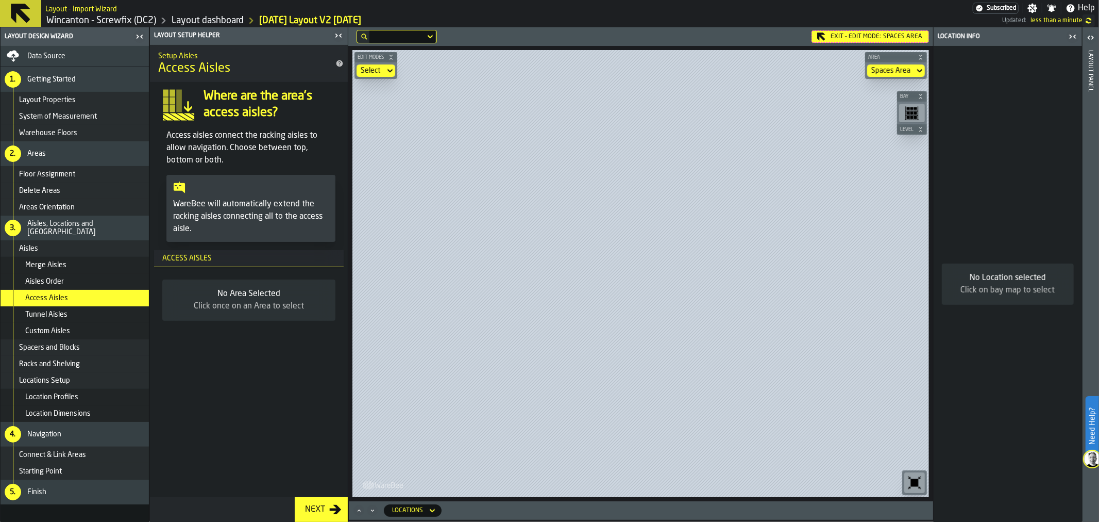
click at [0, 0] on icon at bounding box center [0, 0] width 0 height 0
click at [368, 68] on div "Select" at bounding box center [371, 70] width 20 height 8
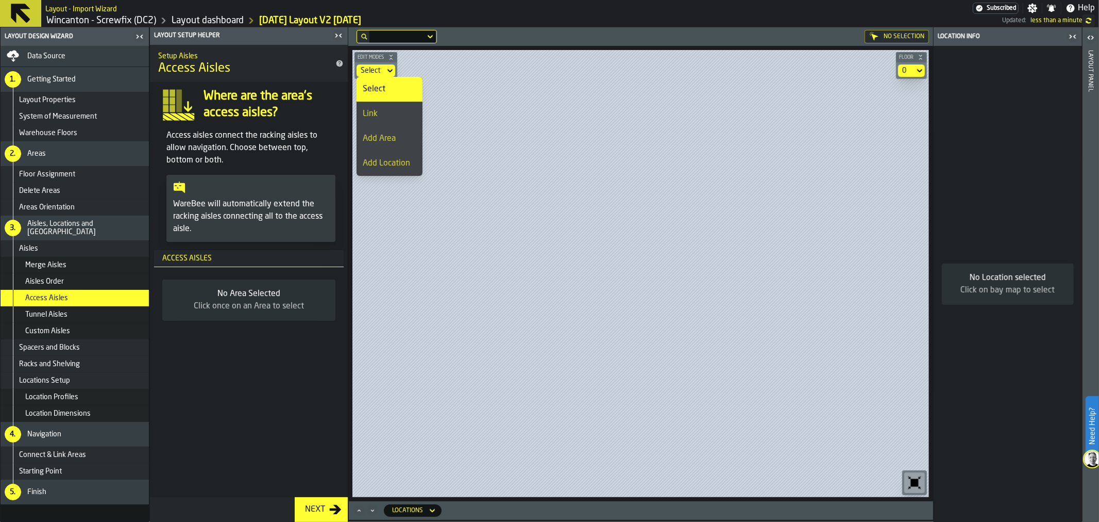
click at [382, 86] on div "Select" at bounding box center [390, 89] width 54 height 12
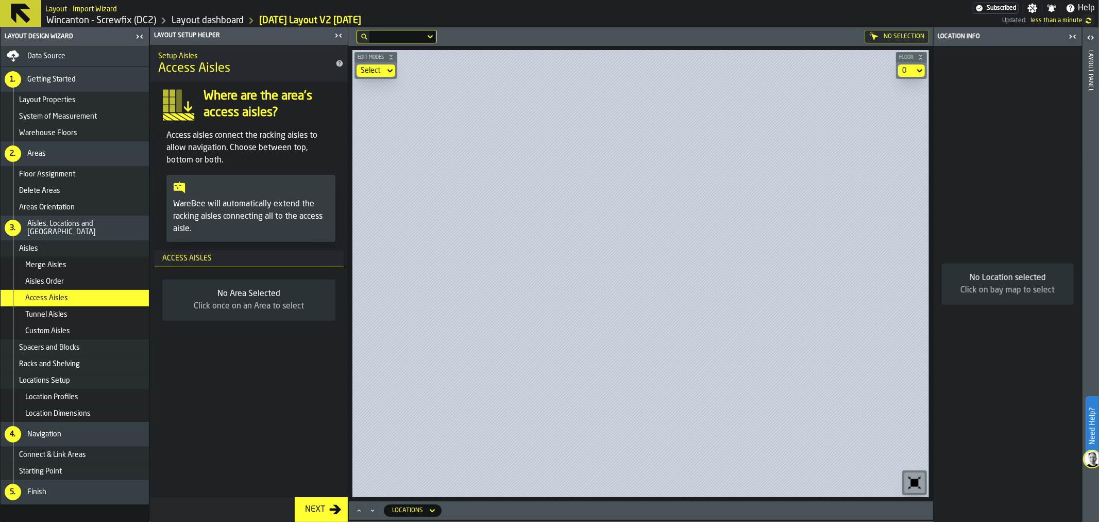
click at [435, 515] on icon at bounding box center [432, 510] width 10 height 12
click at [433, 509] on icon at bounding box center [432, 511] width 5 height 4
click at [379, 65] on div "Select" at bounding box center [371, 70] width 28 height 12
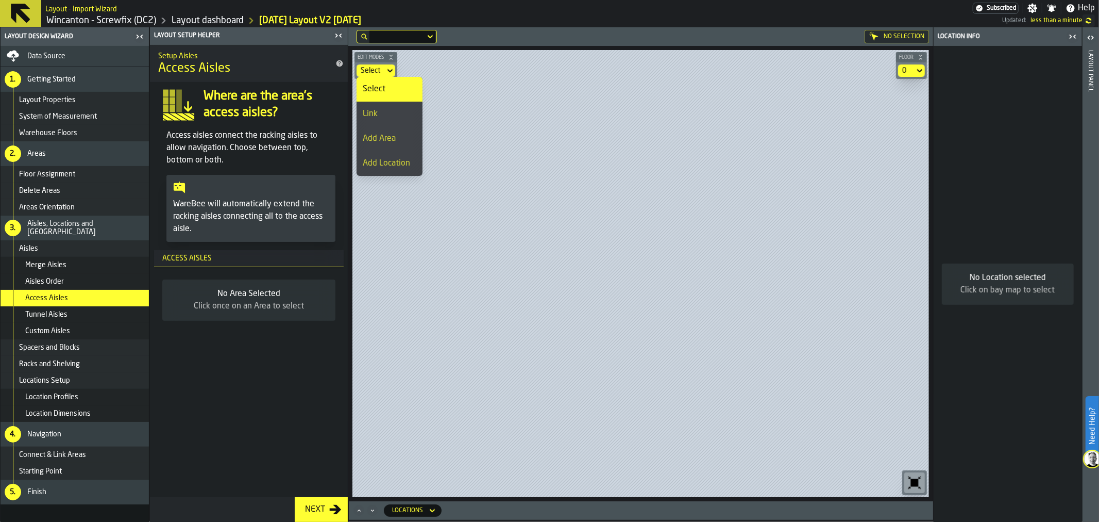
click at [65, 92] on div "Layout Properties" at bounding box center [75, 100] width 148 height 16
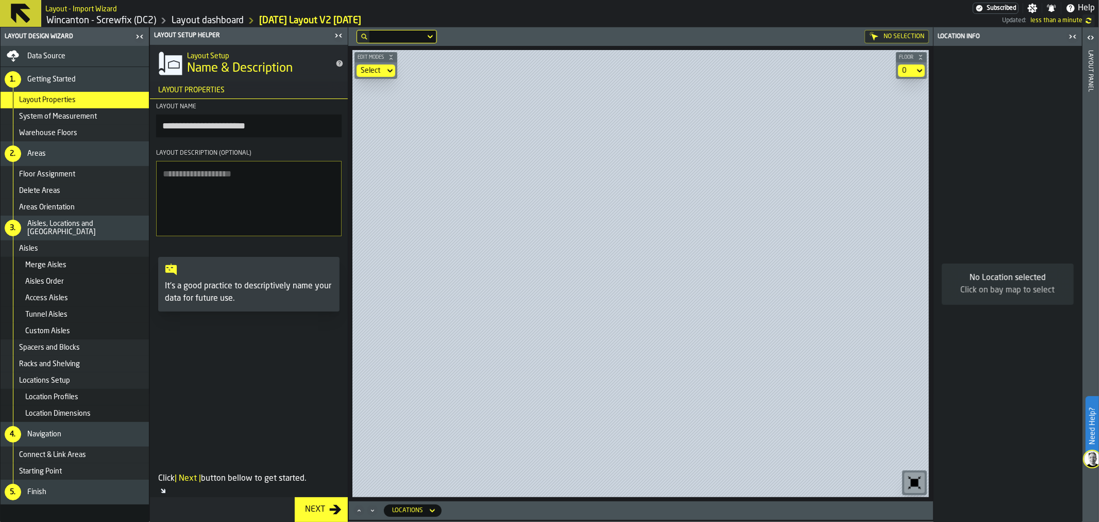
click at [65, 116] on span "System of Measurement" at bounding box center [58, 116] width 78 height 8
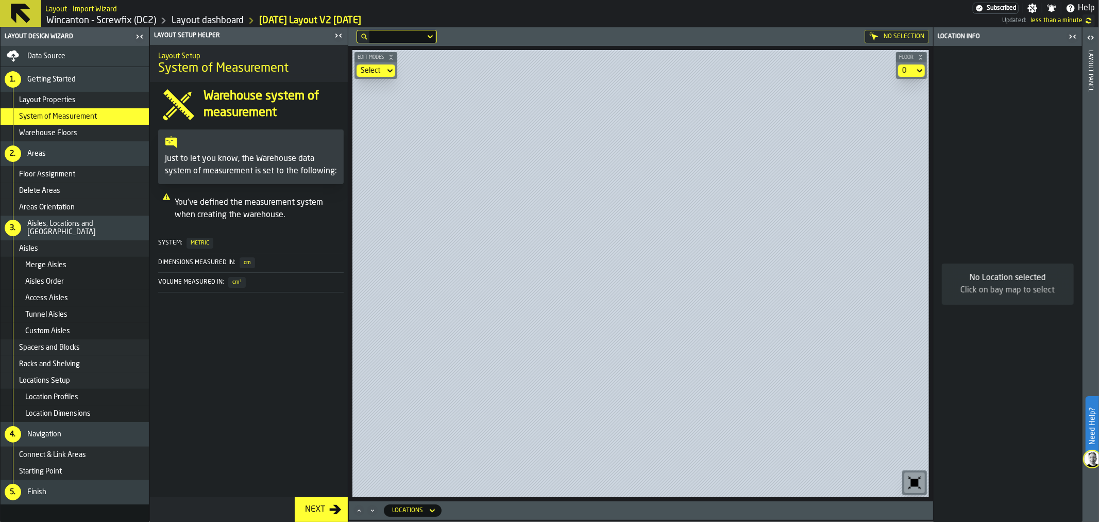
click at [361, 19] on link "[DATE] Layout V2 [DATE]" at bounding box center [310, 20] width 102 height 11
click at [1091, 58] on div "Layout panel" at bounding box center [1090, 283] width 7 height 471
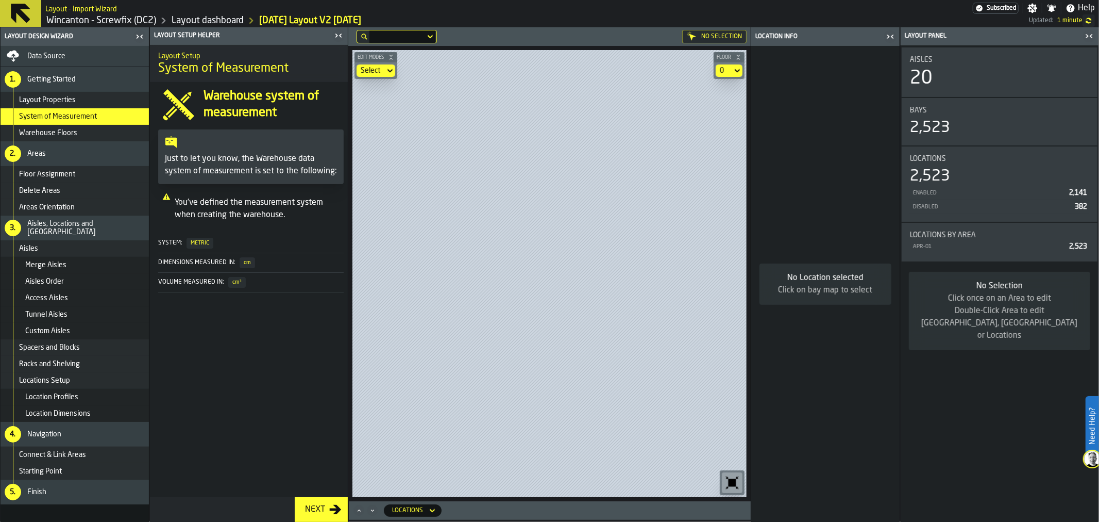
click at [825, 36] on div "Location Info" at bounding box center [818, 36] width 130 height 7
click at [68, 186] on div "Delete Areas" at bounding box center [75, 190] width 148 height 16
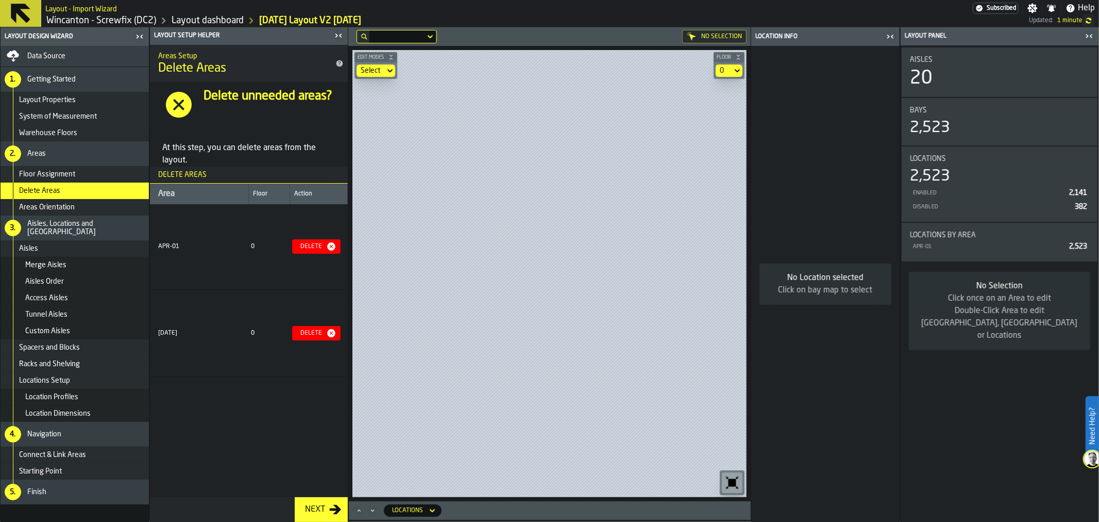
click at [214, 243] on div "APR-01" at bounding box center [199, 246] width 82 height 7
click at [182, 338] on td "[DATE]" at bounding box center [199, 333] width 99 height 87
click at [176, 247] on div "APR-01" at bounding box center [199, 246] width 82 height 7
click at [325, 508] on div "Next" at bounding box center [315, 509] width 28 height 12
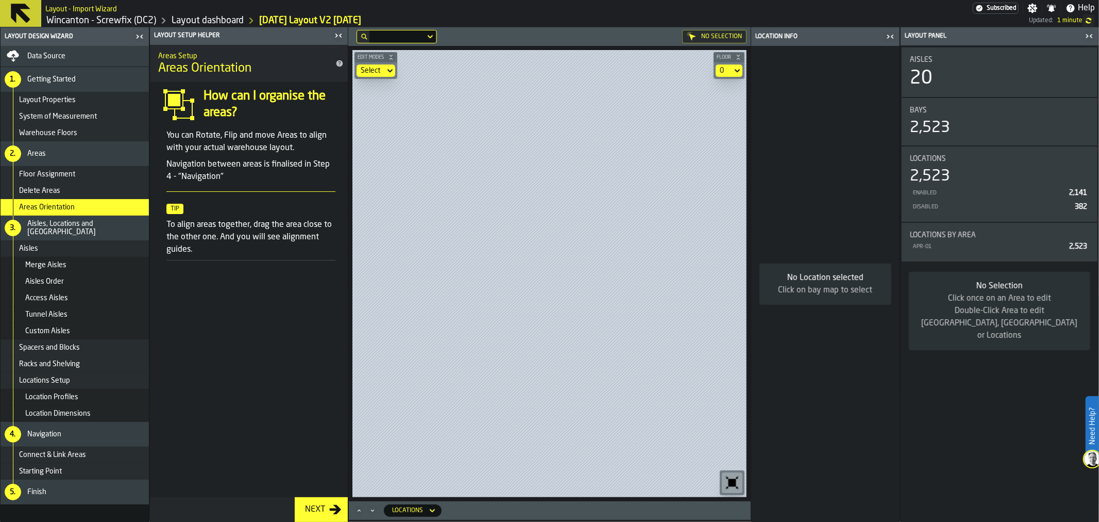
click at [8, 19] on icon at bounding box center [20, 13] width 25 height 25
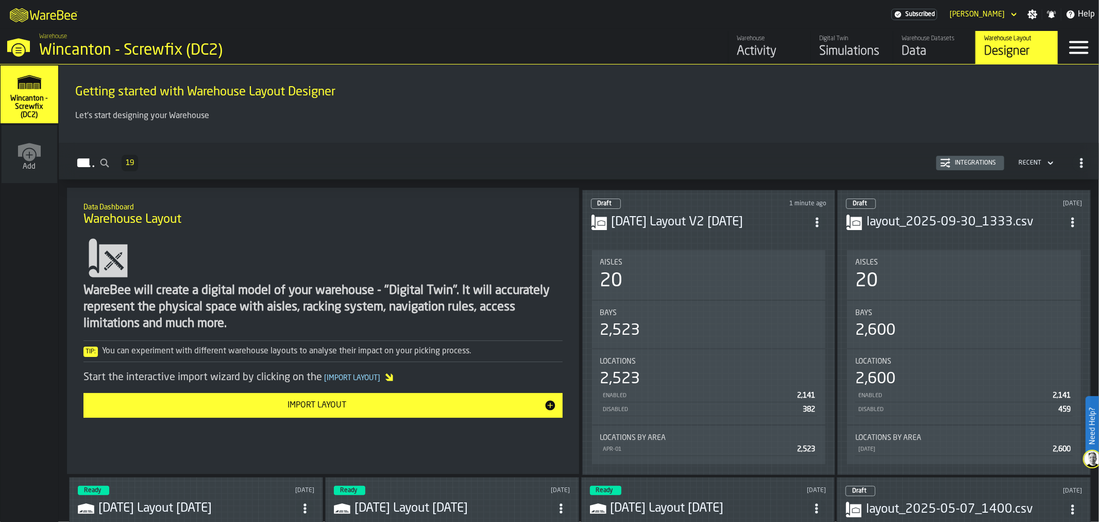
click at [686, 224] on h3 "[DATE] Layout V2 [DATE]" at bounding box center [710, 222] width 197 height 16
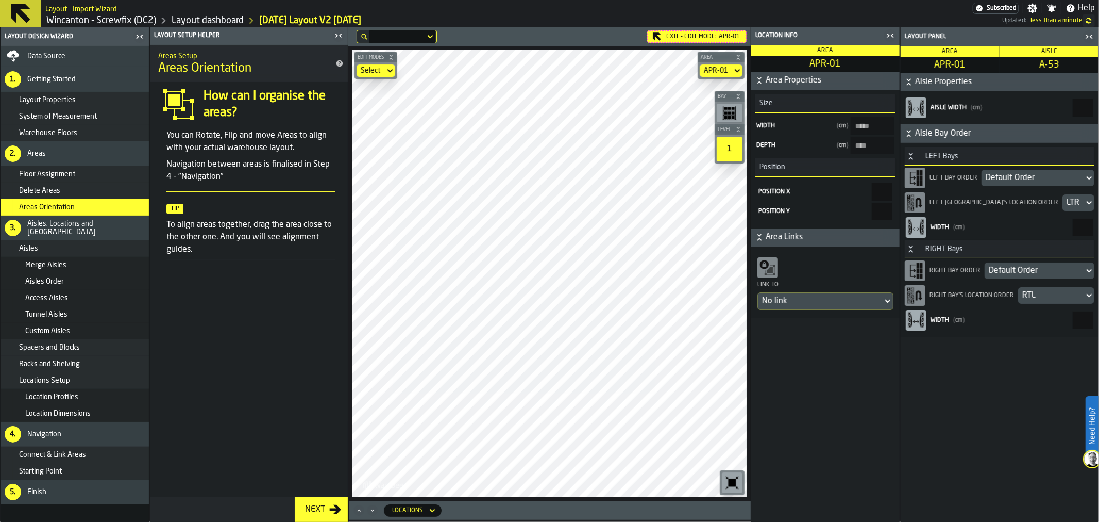
click at [893, 37] on icon "button-toggle-Close me" at bounding box center [892, 36] width 3 height 4
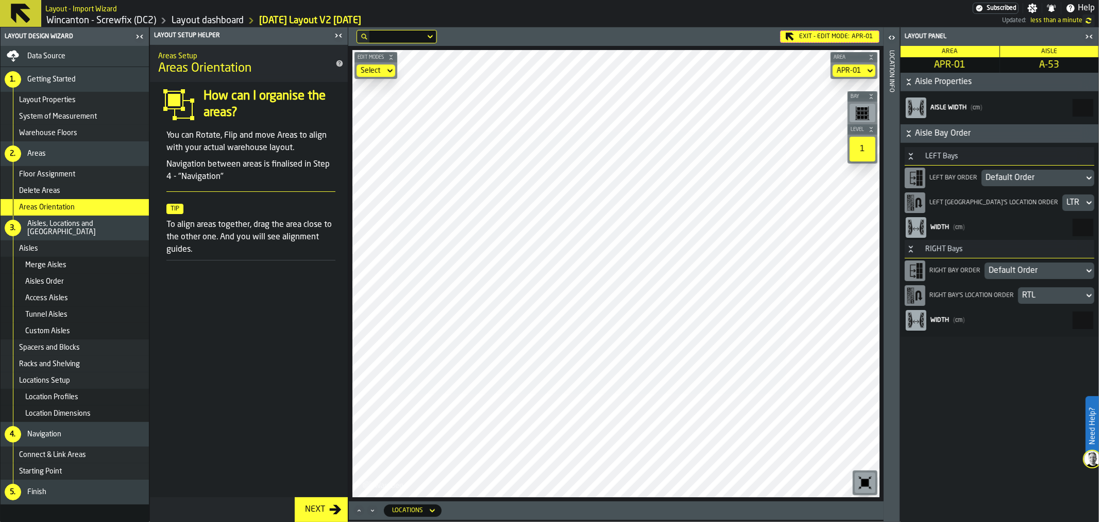
click at [1089, 36] on icon "button-toggle-Close me" at bounding box center [1089, 36] width 12 height 12
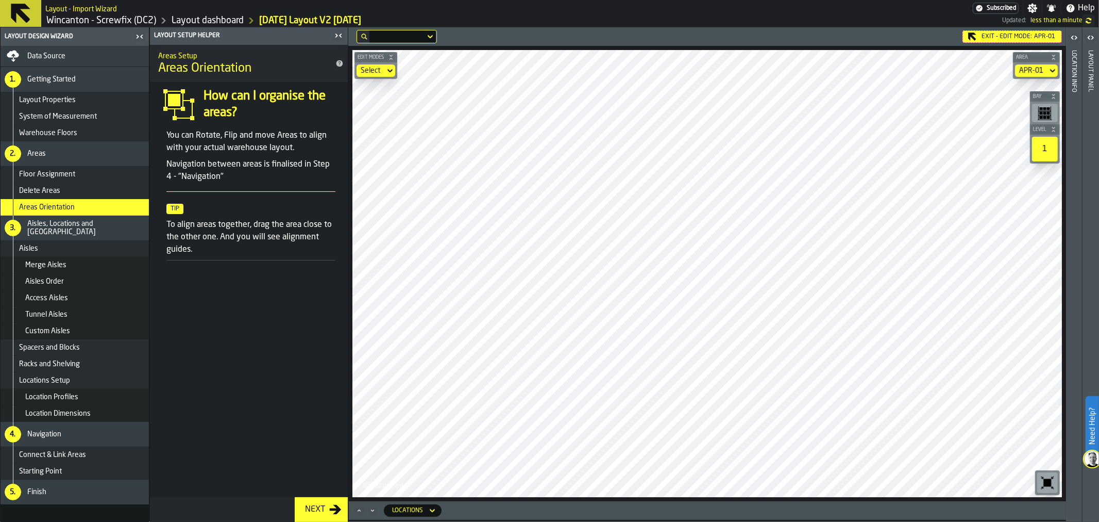
click at [69, 315] on div "Tunnel Aisles" at bounding box center [85, 314] width 120 height 8
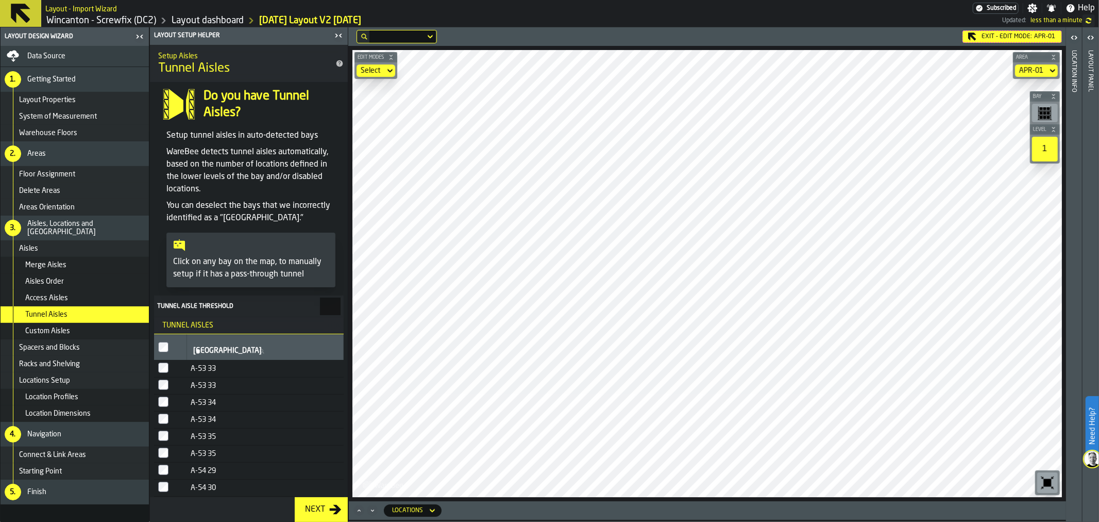
click at [54, 96] on span "Layout Properties" at bounding box center [47, 100] width 57 height 8
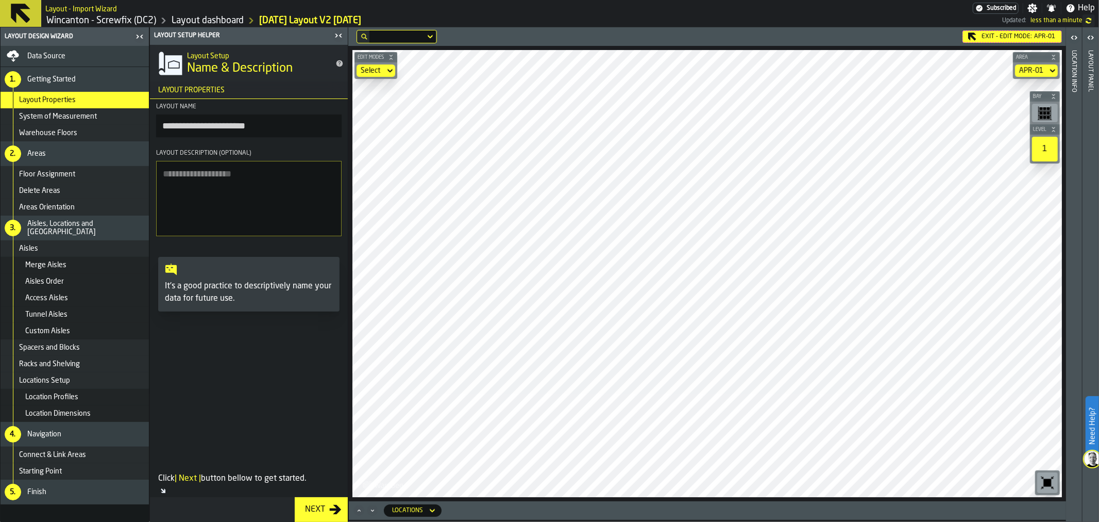
click at [64, 113] on span "System of Measurement" at bounding box center [58, 116] width 78 height 8
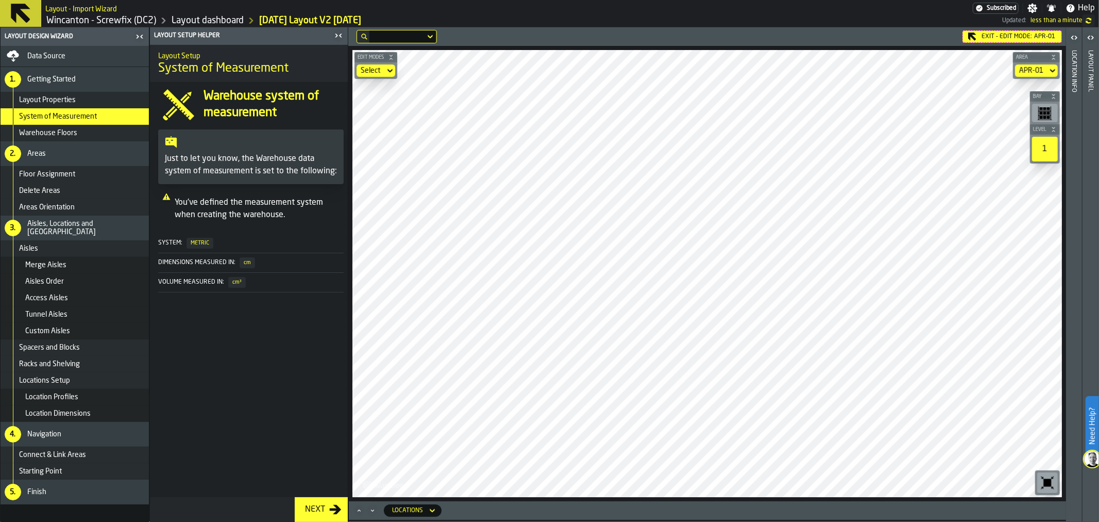
click at [68, 125] on div "Warehouse Floors" at bounding box center [75, 133] width 148 height 16
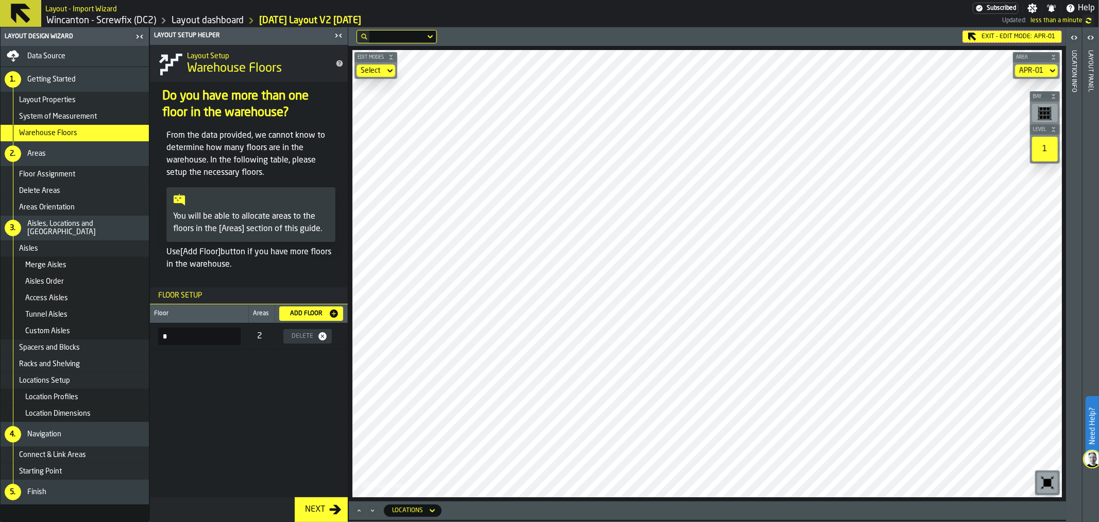
click at [69, 169] on div "Floor Assignment" at bounding box center [75, 174] width 148 height 16
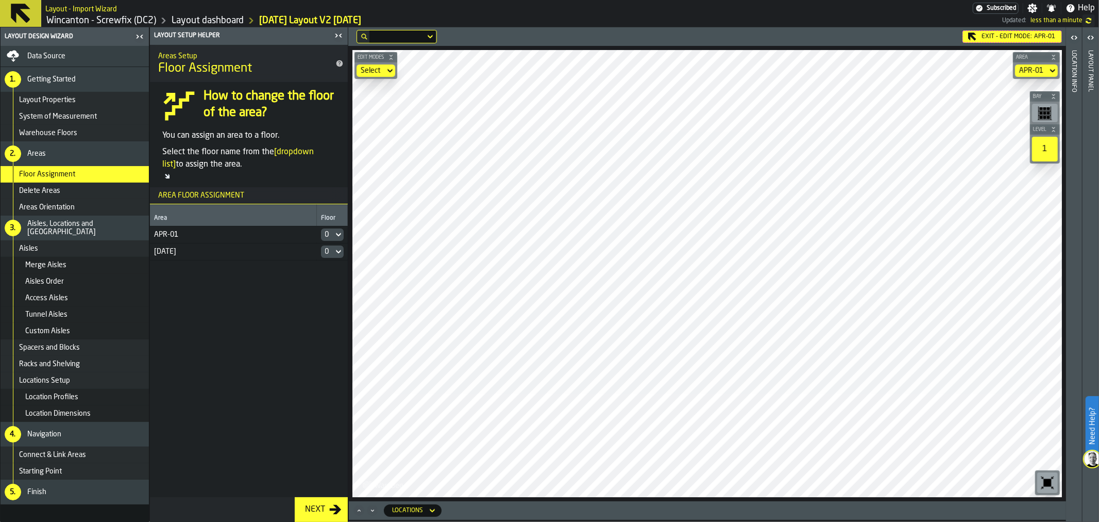
click at [70, 187] on div "Delete Areas" at bounding box center [82, 191] width 126 height 8
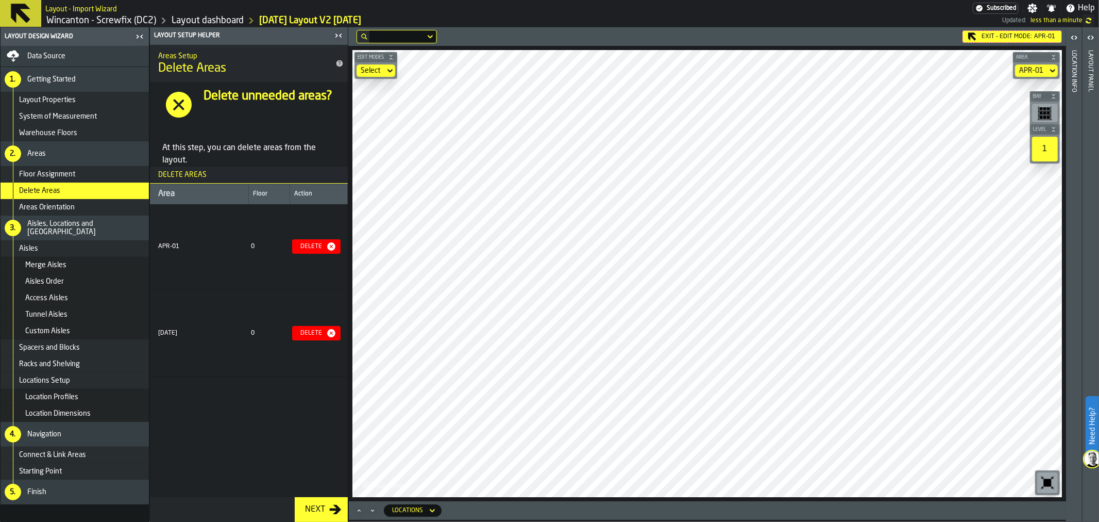
click at [72, 208] on span "Areas Orientation" at bounding box center [47, 207] width 56 height 8
